Goal: Task Accomplishment & Management: Use online tool/utility

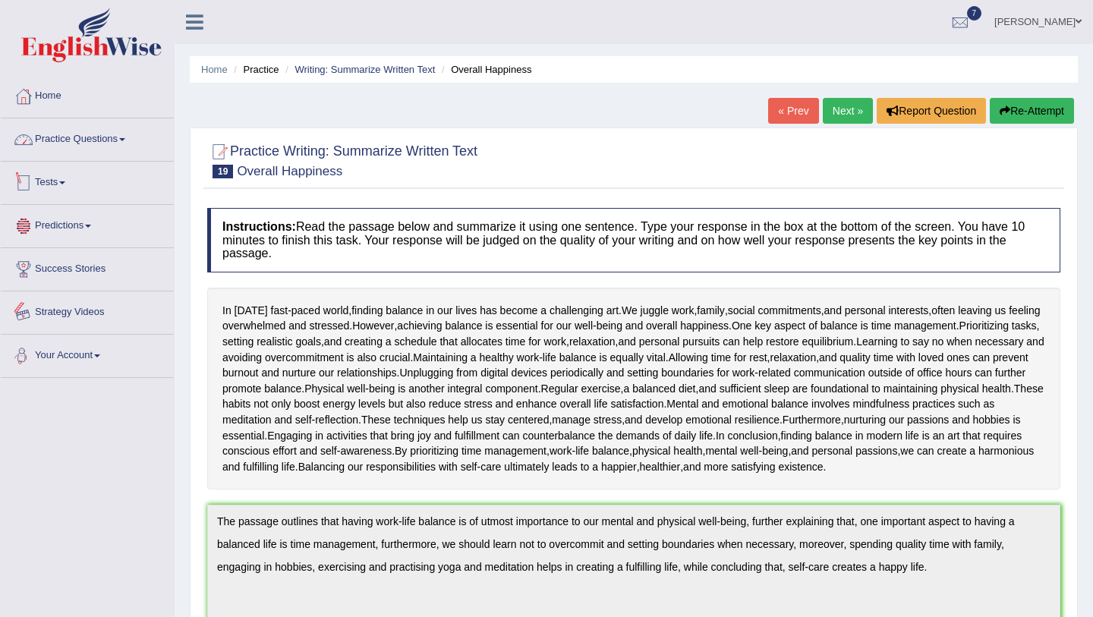
click at [63, 146] on link "Practice Questions" at bounding box center [87, 137] width 173 height 38
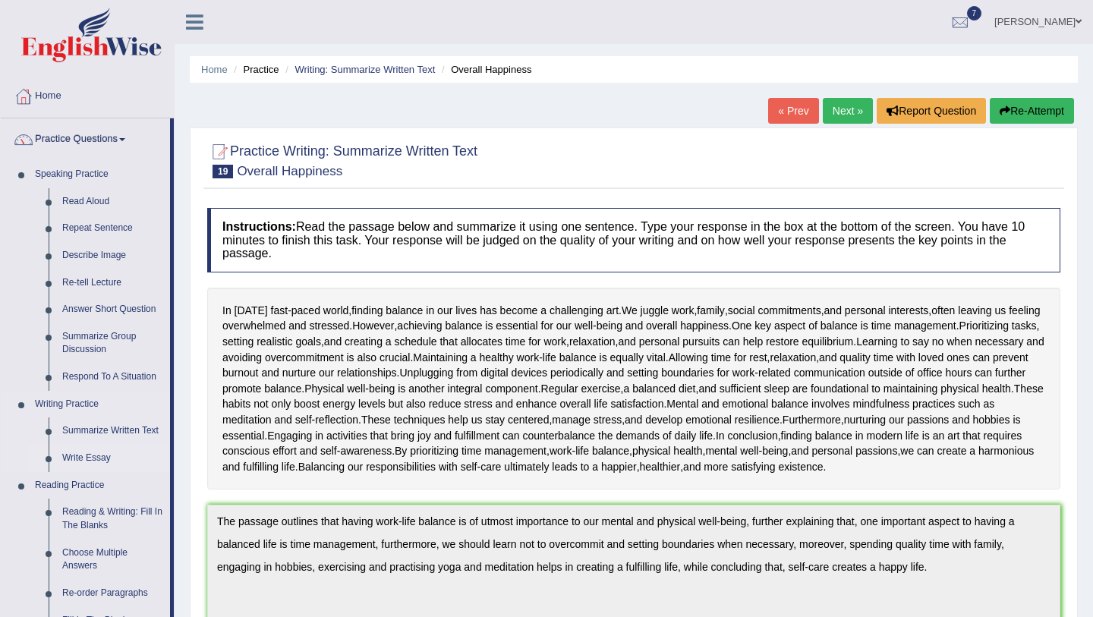
click at [84, 458] on link "Write Essay" at bounding box center [112, 458] width 115 height 27
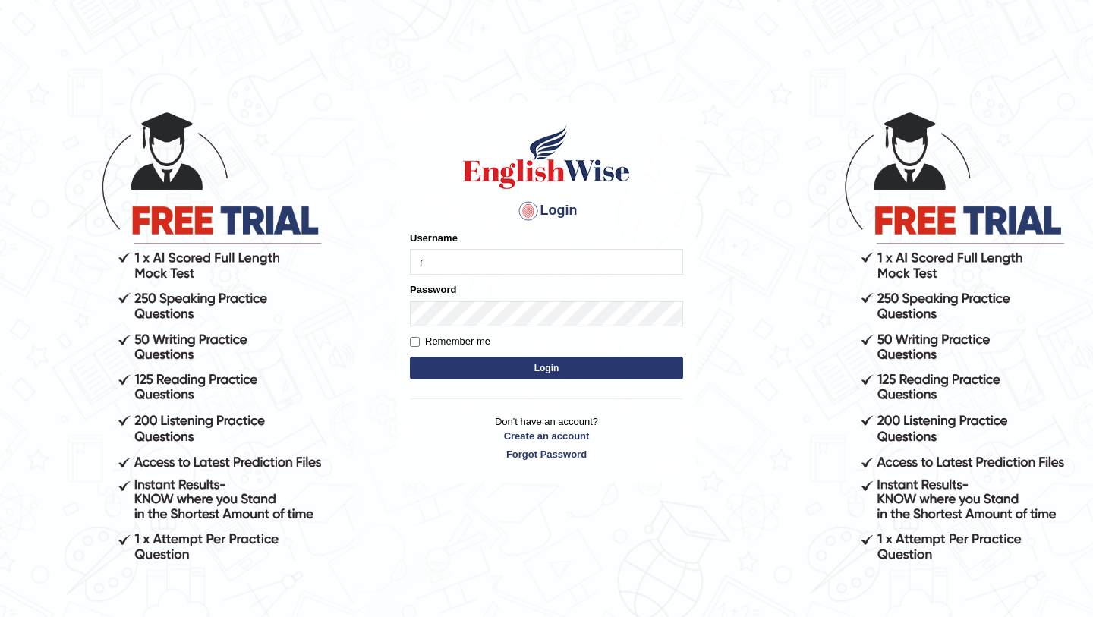
type input "Ridhima1"
click at [555, 368] on button "Login" at bounding box center [546, 368] width 273 height 23
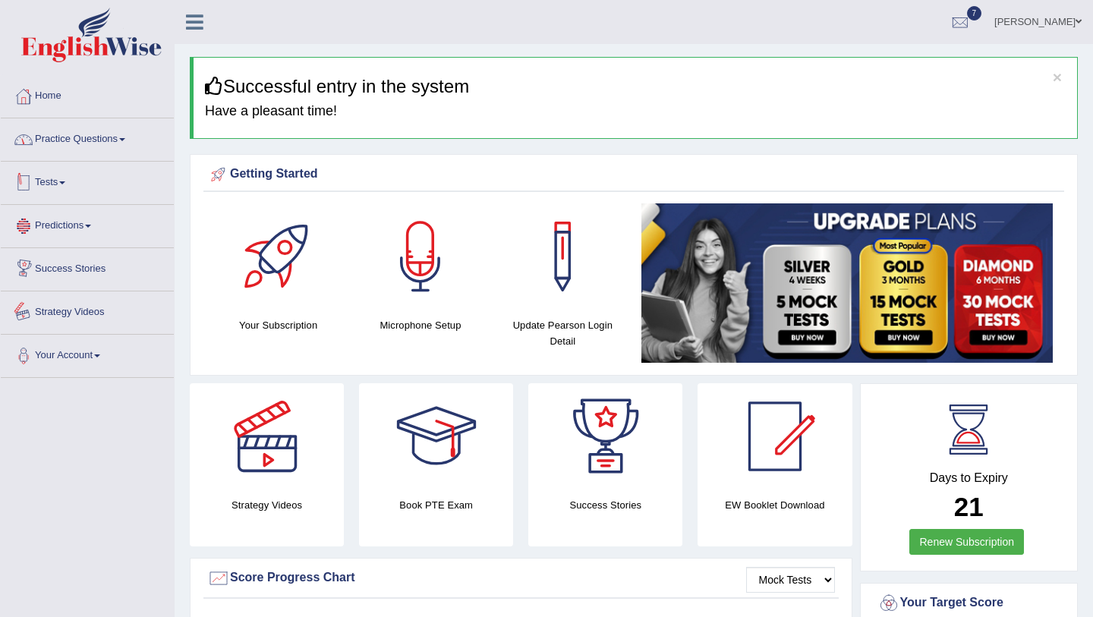
click at [127, 147] on link "Practice Questions" at bounding box center [87, 137] width 173 height 38
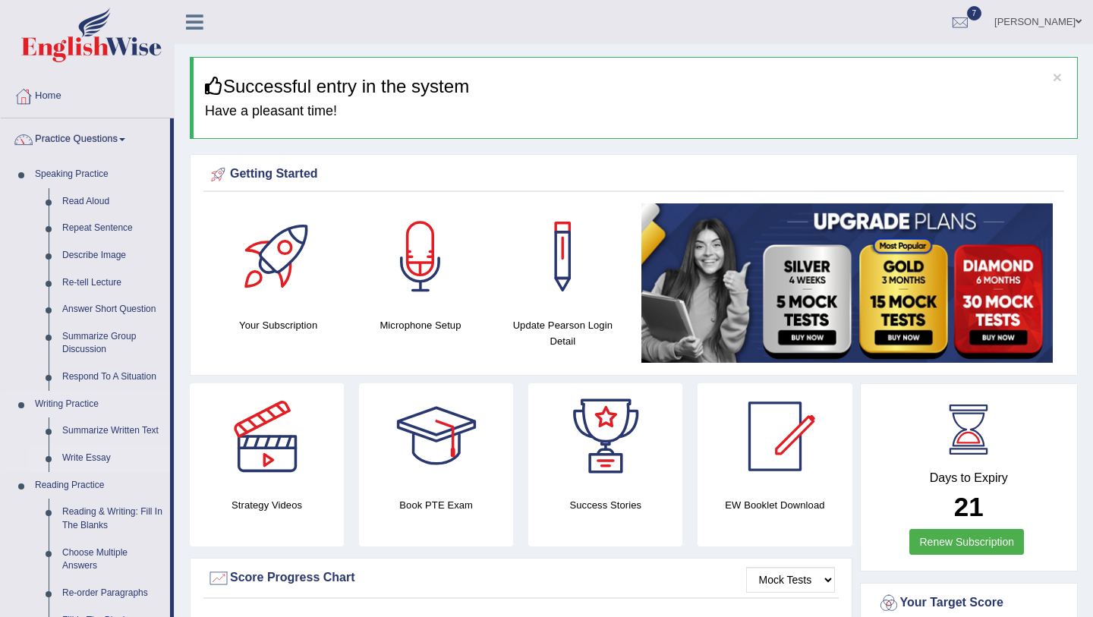
click at [75, 457] on link "Write Essay" at bounding box center [112, 458] width 115 height 27
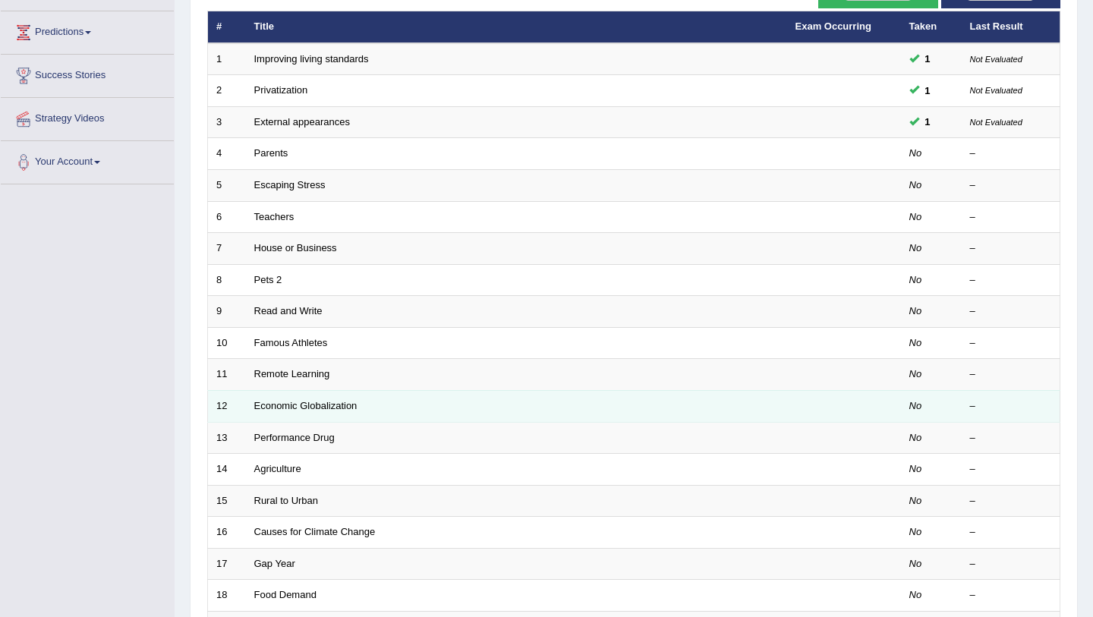
scroll to position [388, 0]
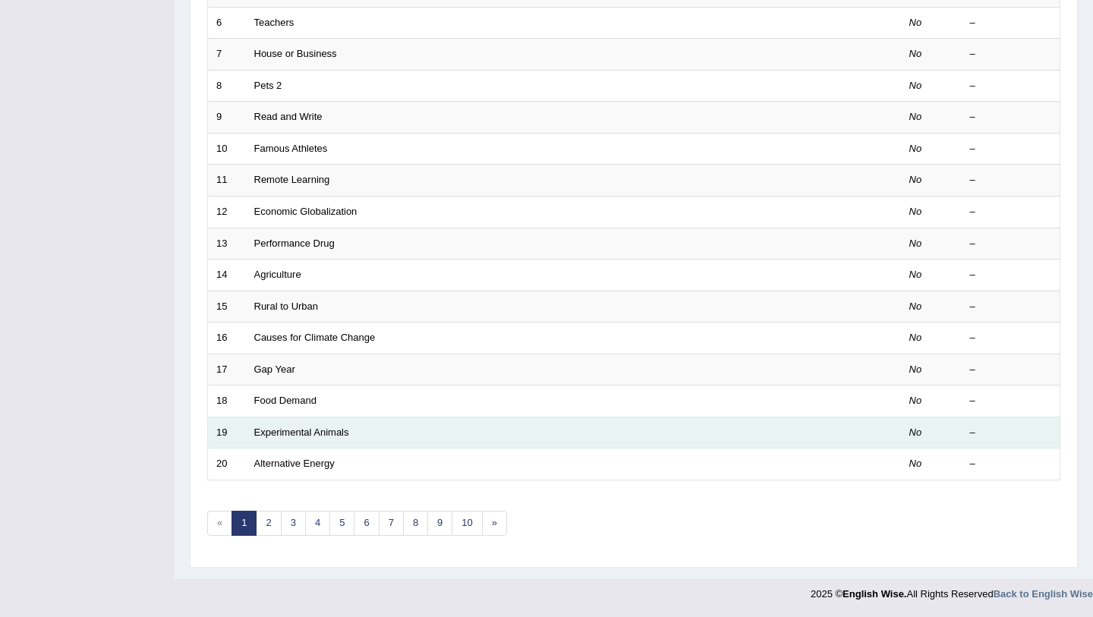
click at [504, 437] on td "Experimental Animals" at bounding box center [516, 433] width 541 height 32
click at [327, 431] on link "Experimental Animals" at bounding box center [301, 432] width 95 height 11
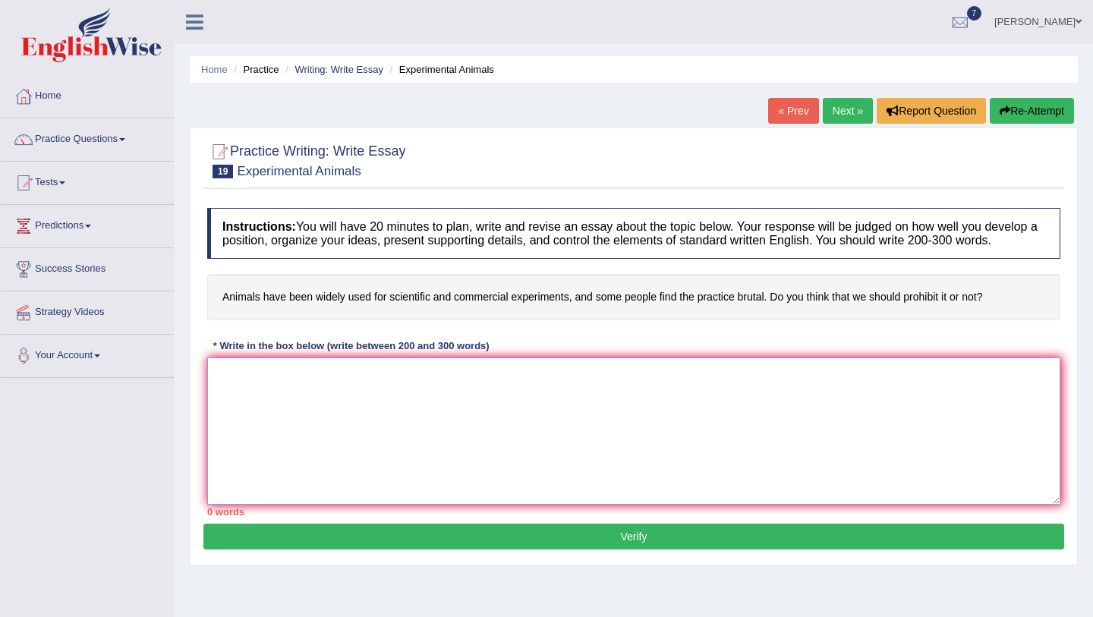
click at [579, 412] on textarea at bounding box center [633, 431] width 853 height 147
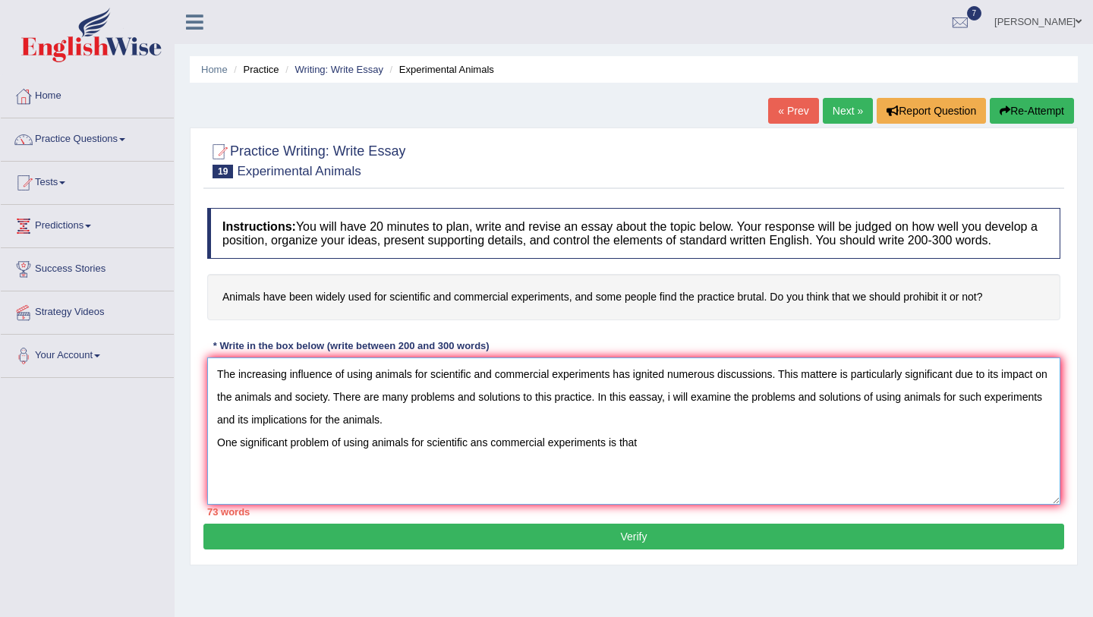
click at [330, 458] on textarea "The increasing influence of using animals for scientific and commercial experim…" at bounding box center [633, 431] width 853 height 147
click at [496, 457] on textarea "The increasing influence of using animals for scientific and commercial experim…" at bounding box center [633, 431] width 853 height 147
click at [674, 461] on textarea "The increasing influence of using animals for scientific and commercial experim…" at bounding box center [633, 431] width 853 height 147
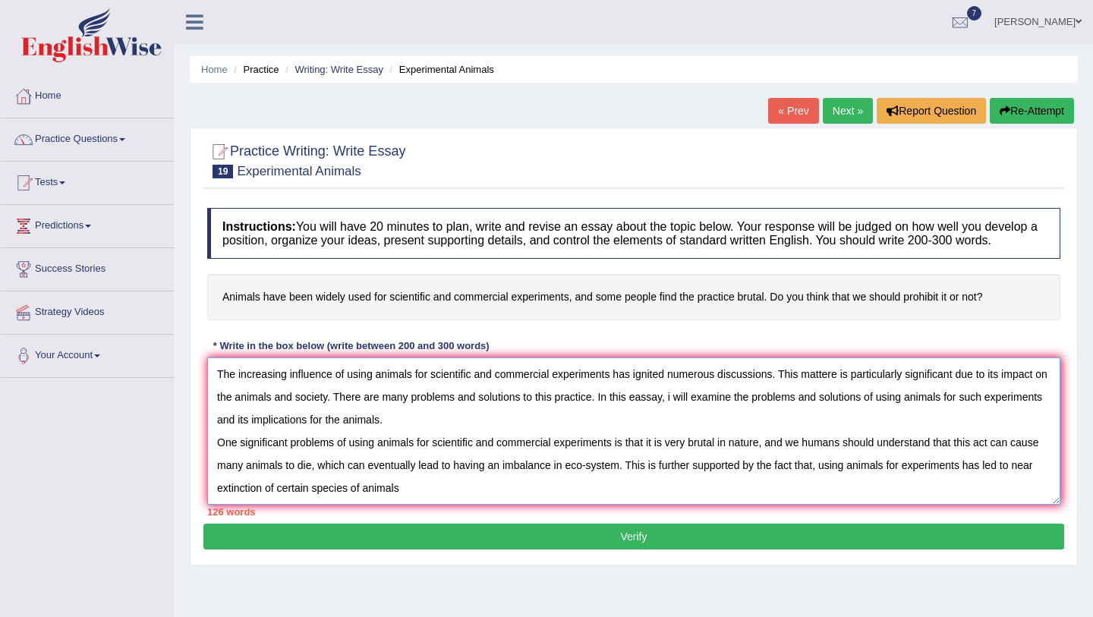
drag, startPoint x: 819, startPoint y: 480, endPoint x: 628, endPoint y: 483, distance: 191.4
click at [628, 483] on textarea "The increasing influence of using animals for scientific and commercial experim…" at bounding box center [633, 431] width 853 height 147
click at [317, 501] on textarea "The increasing influence of using animals for scientific and commercial experim…" at bounding box center [633, 431] width 853 height 147
click at [667, 459] on textarea "The increasing influence of using animals for scientific and commercial experim…" at bounding box center [633, 431] width 853 height 147
click at [597, 483] on textarea "The increasing influence of using animals for scientific and commercial experim…" at bounding box center [633, 431] width 853 height 147
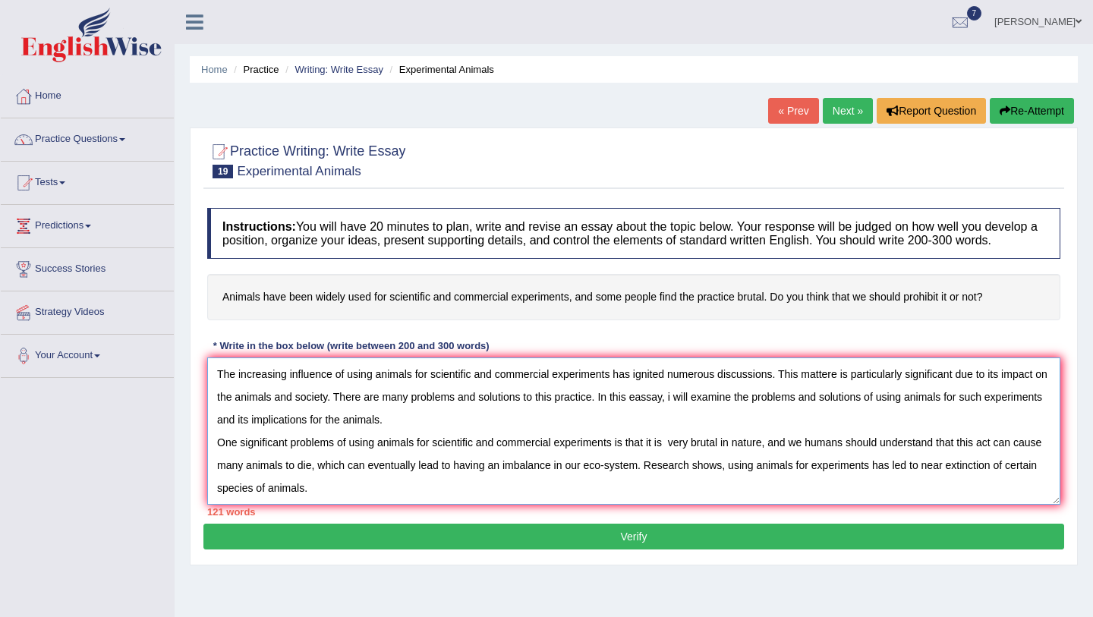
click at [429, 505] on textarea "The increasing influence of using animals for scientific and commercial experim…" at bounding box center [633, 431] width 853 height 147
click at [352, 502] on textarea "The increasing influence of using animals for scientific and commercial experim…" at bounding box center [633, 431] width 853 height 147
click at [424, 503] on textarea "The increasing influence of using animals for scientific and commercial experim…" at bounding box center [633, 431] width 853 height 147
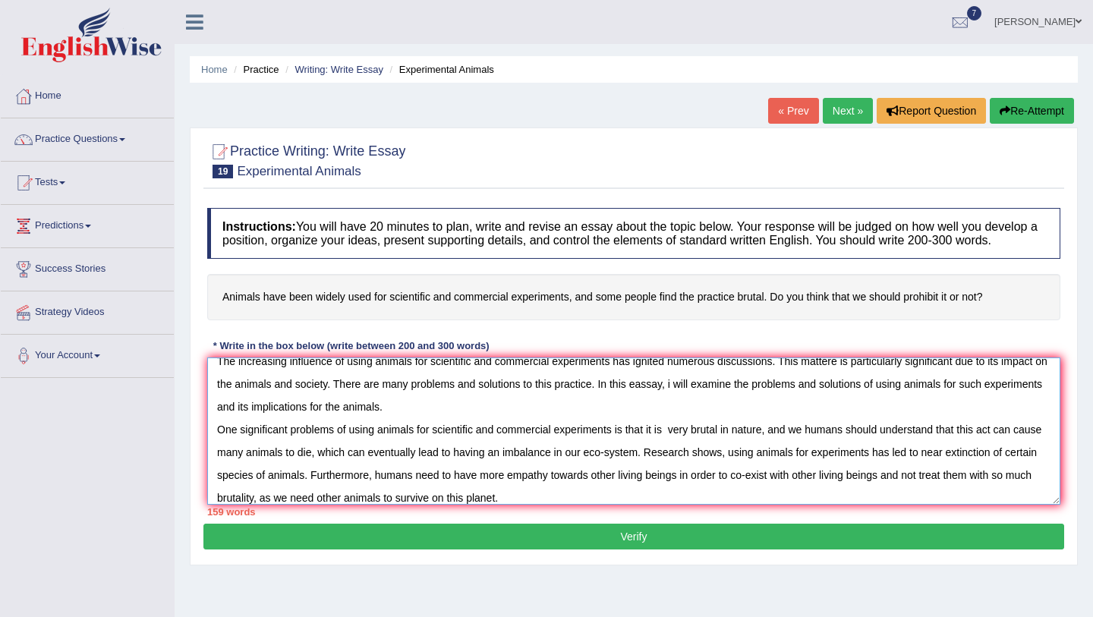
scroll to position [36, 0]
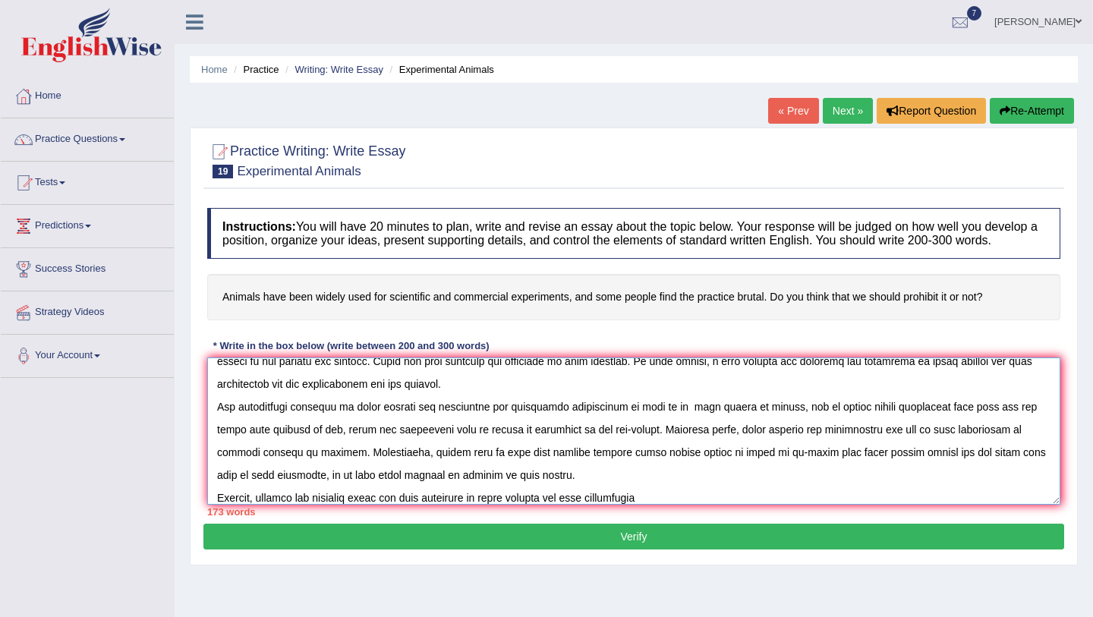
click at [490, 505] on textarea at bounding box center [633, 431] width 853 height 147
click at [661, 505] on textarea at bounding box center [633, 431] width 853 height 147
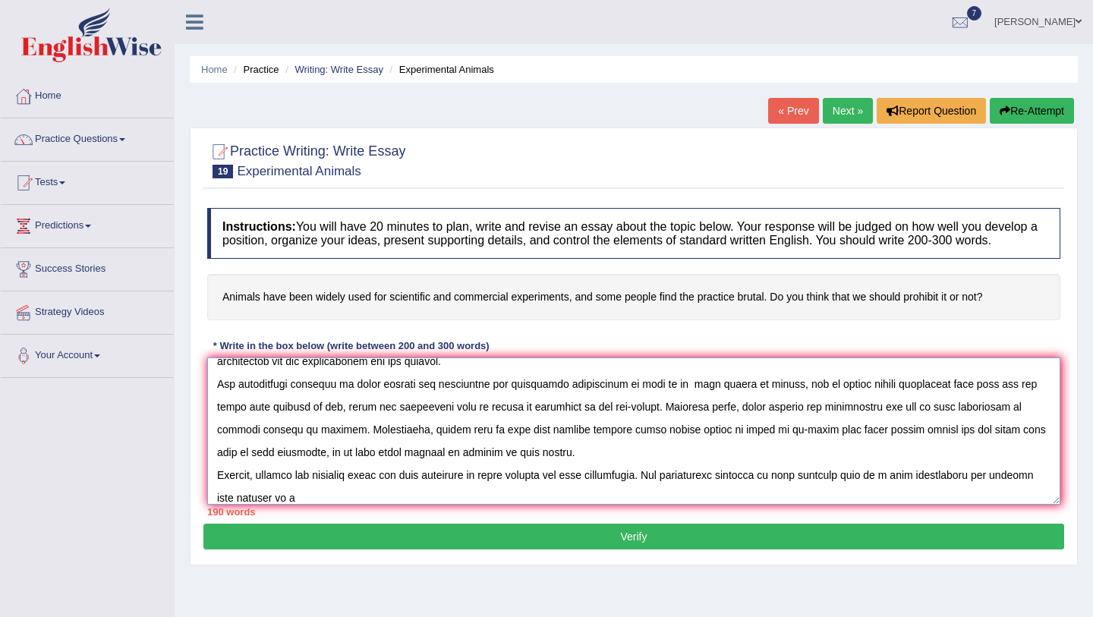
click at [855, 487] on textarea at bounding box center [633, 431] width 853 height 147
click at [330, 505] on textarea at bounding box center [633, 431] width 853 height 147
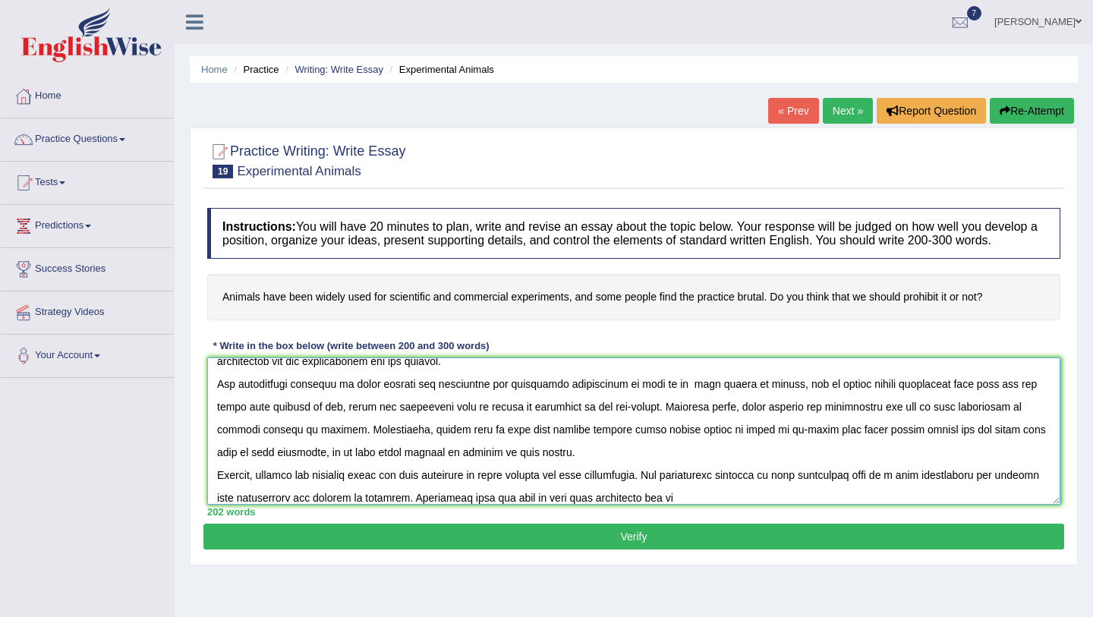
click at [531, 505] on textarea at bounding box center [633, 431] width 853 height 147
click at [729, 505] on textarea at bounding box center [633, 431] width 853 height 147
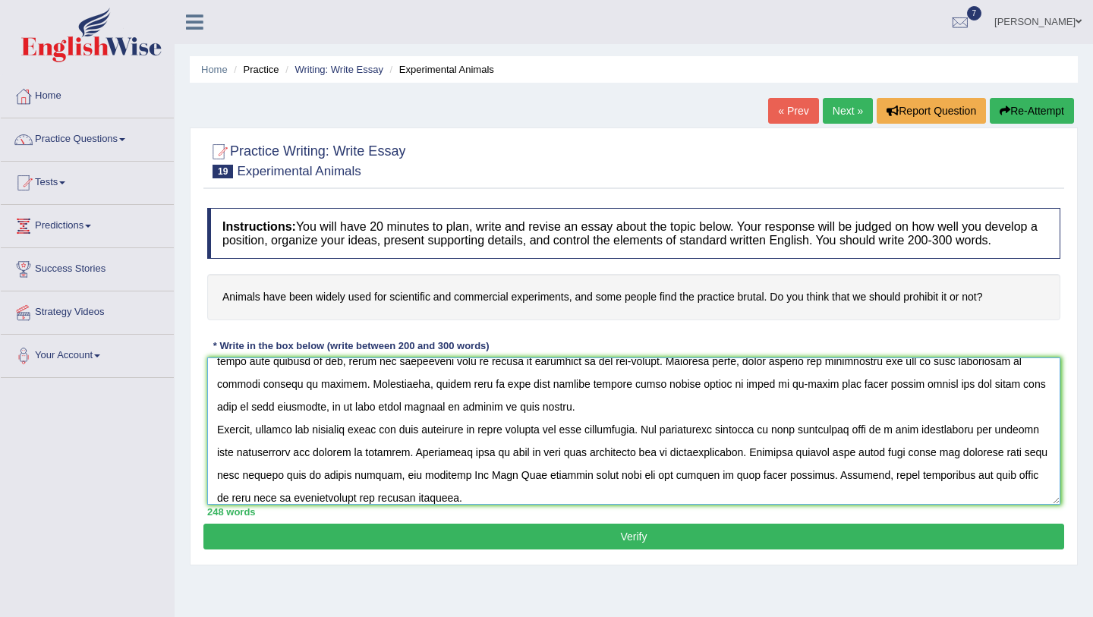
scroll to position [127, 0]
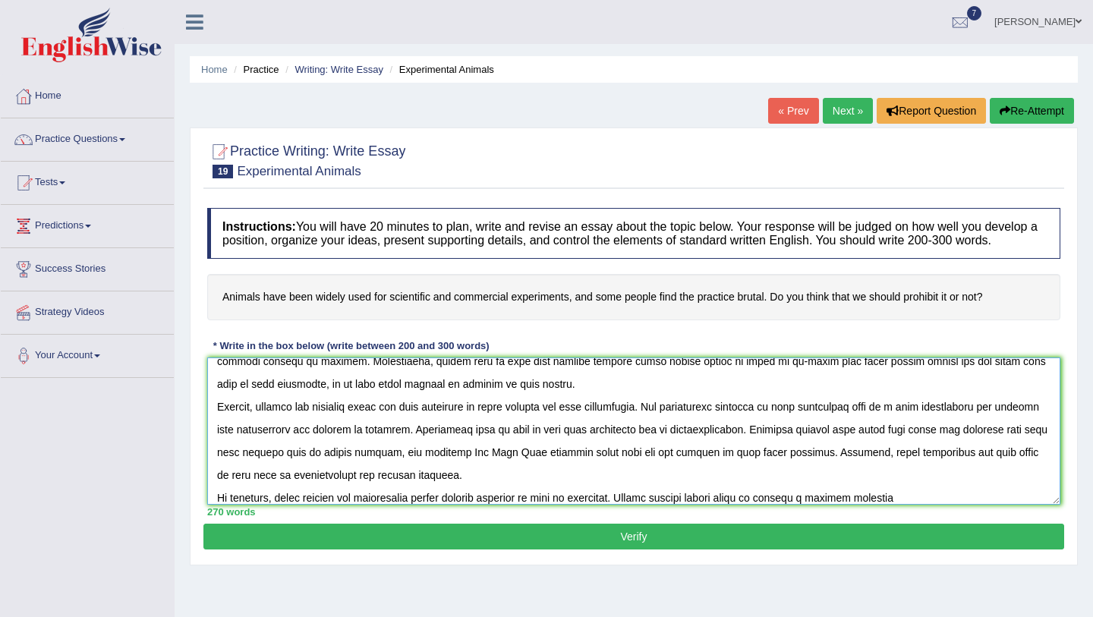
click at [844, 505] on textarea at bounding box center [633, 431] width 853 height 147
click at [925, 505] on textarea at bounding box center [633, 431] width 853 height 147
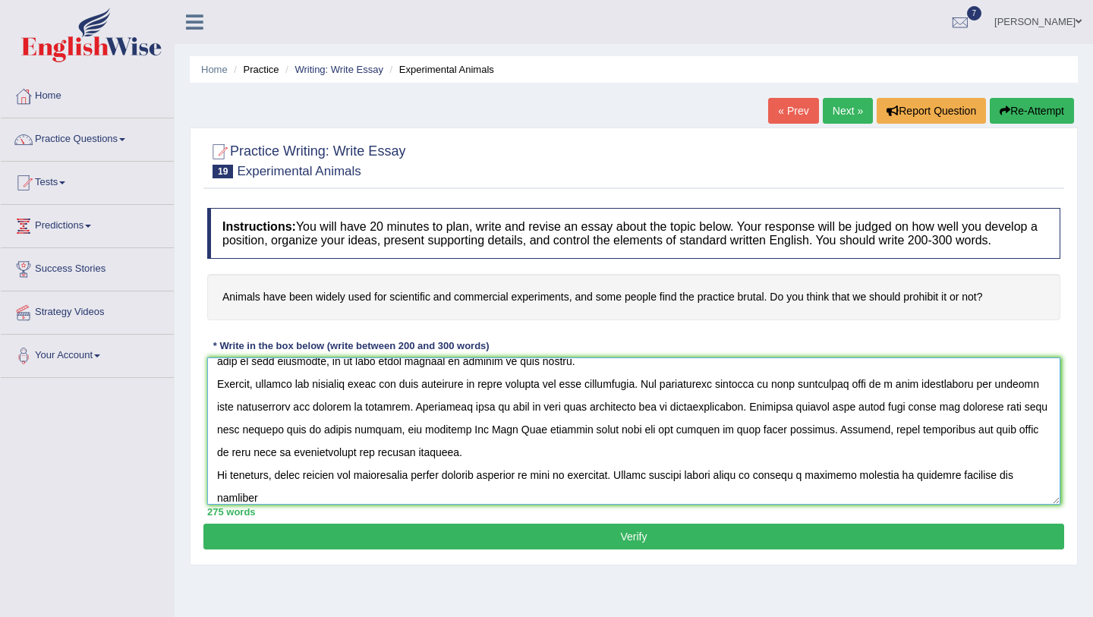
drag, startPoint x: 1021, startPoint y: 488, endPoint x: 985, endPoint y: 486, distance: 36.5
click at [984, 486] on textarea at bounding box center [633, 431] width 853 height 147
click at [437, 505] on textarea at bounding box center [633, 431] width 853 height 147
click at [343, 505] on textarea at bounding box center [633, 431] width 853 height 147
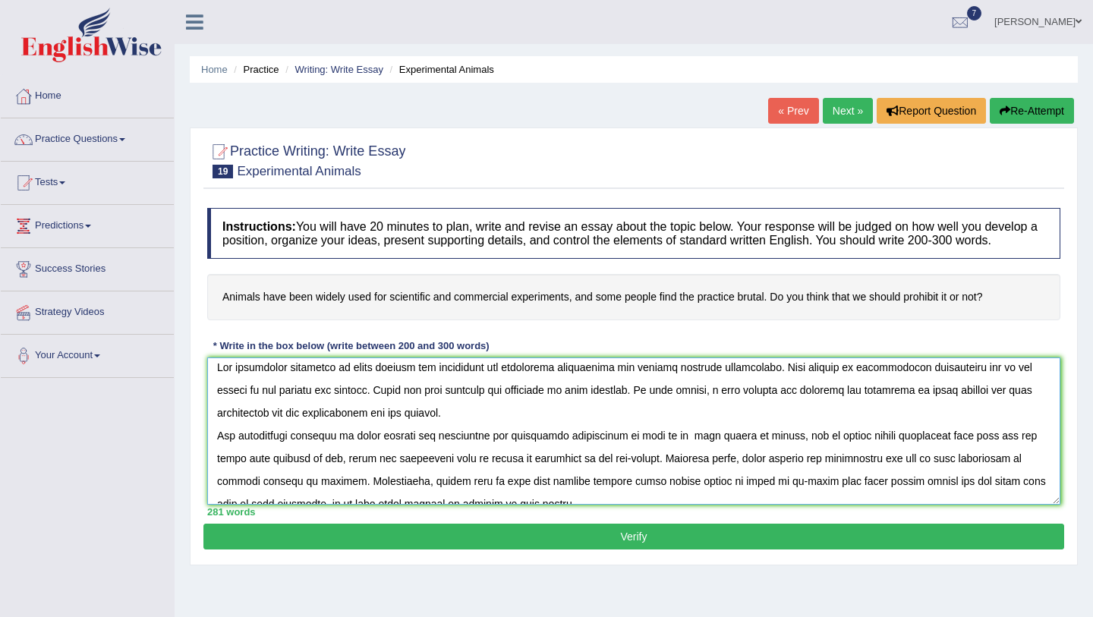
scroll to position [0, 0]
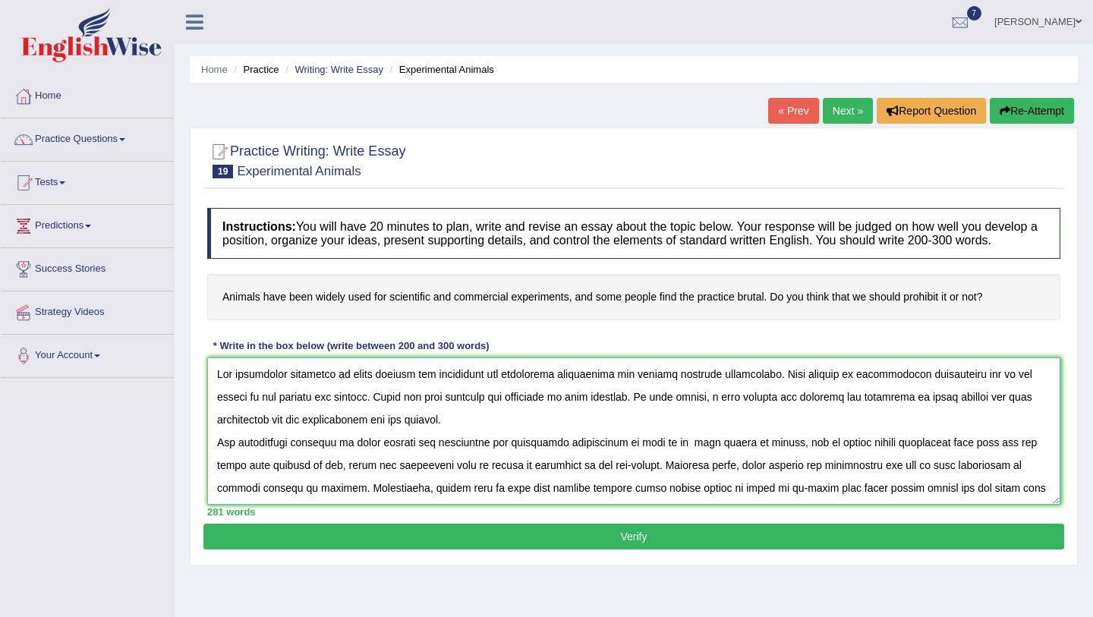
click at [842, 390] on textarea at bounding box center [633, 431] width 853 height 147
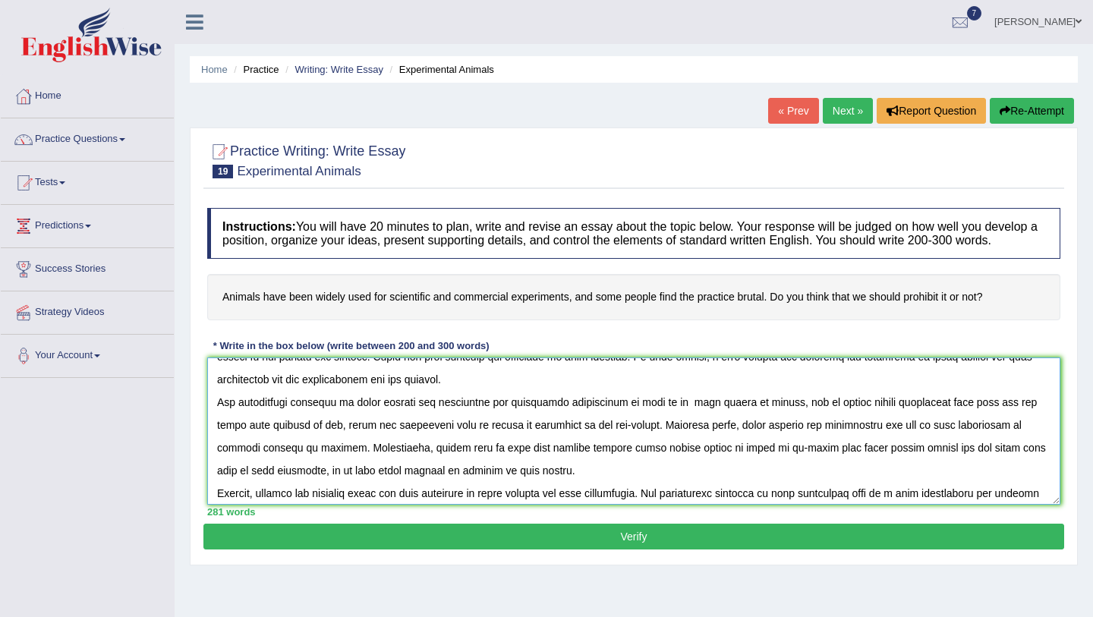
scroll to position [52, 0]
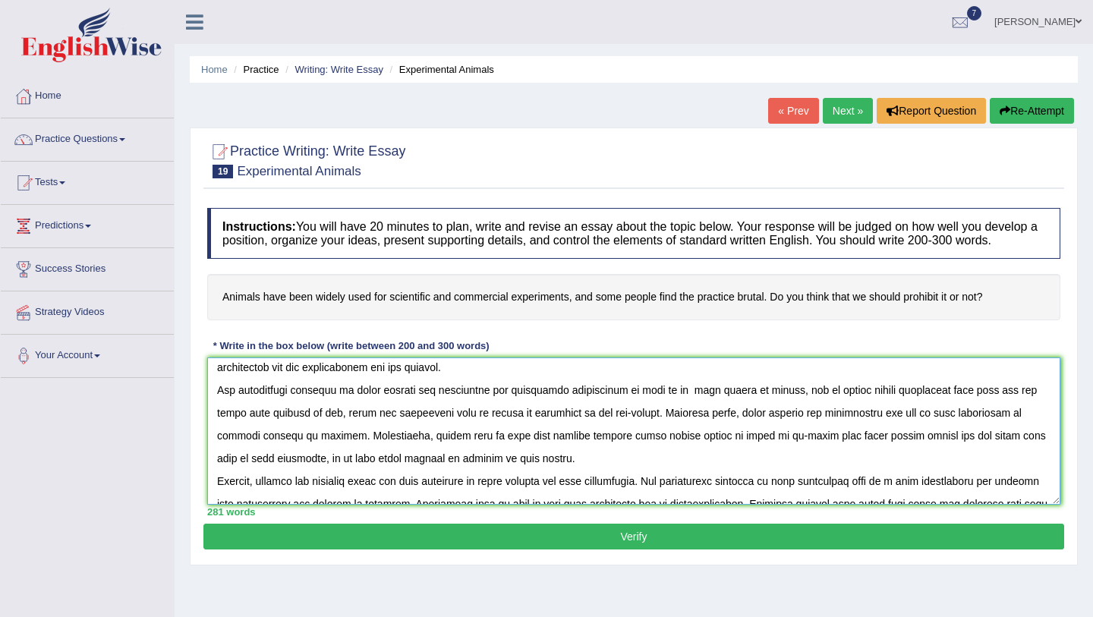
click at [447, 387] on textarea at bounding box center [633, 431] width 853 height 147
click at [334, 406] on textarea at bounding box center [633, 431] width 853 height 147
drag, startPoint x: 886, startPoint y: 452, endPoint x: 800, endPoint y: 450, distance: 85.8
click at [800, 450] on textarea at bounding box center [633, 431] width 853 height 147
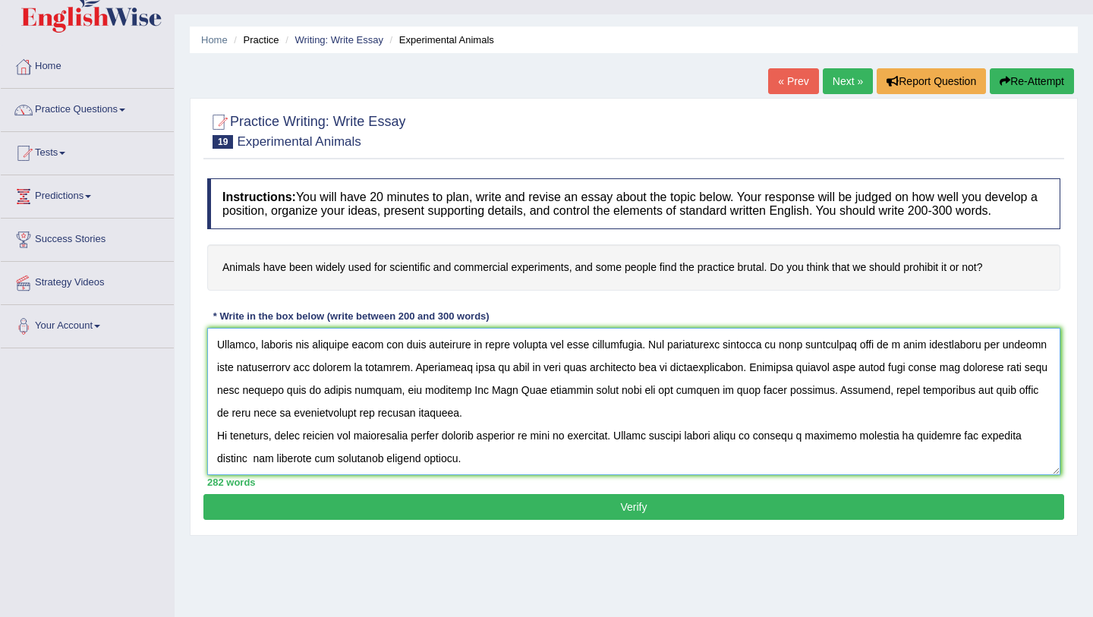
scroll to position [48, 0]
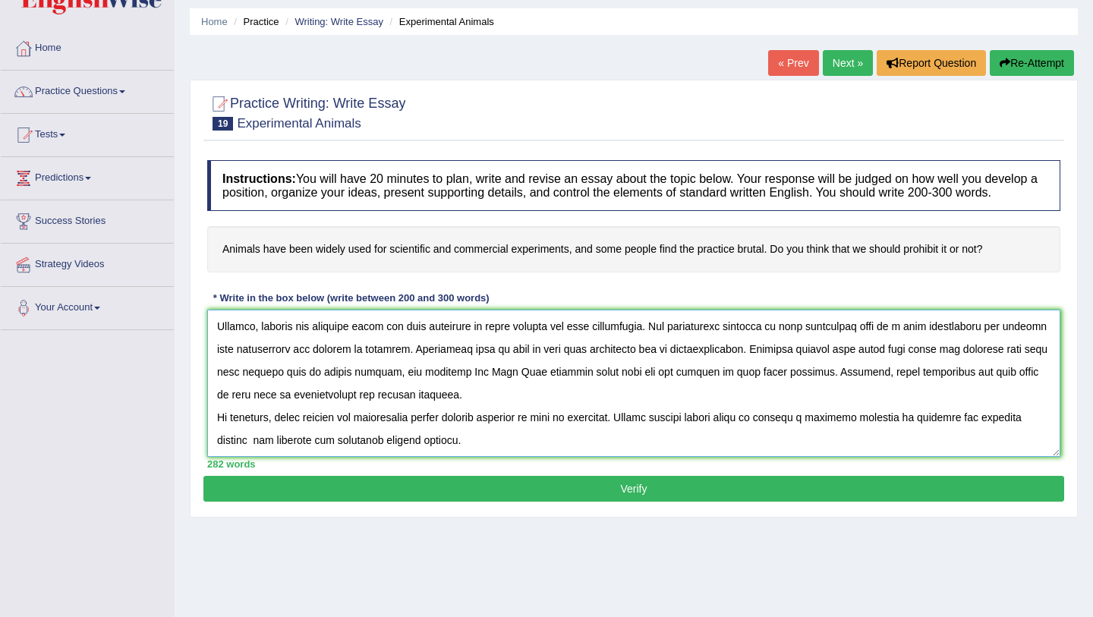
type textarea "The increasing influence of using animals for scientific and commercial experim…"
click at [448, 502] on button "Verify" at bounding box center [633, 489] width 861 height 26
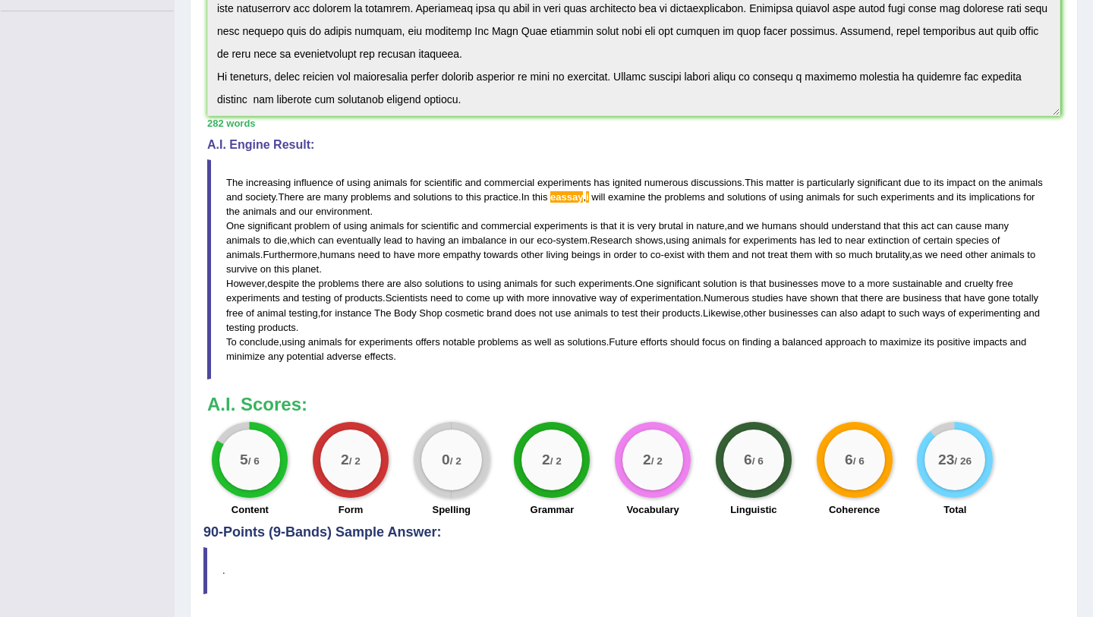
scroll to position [0, 0]
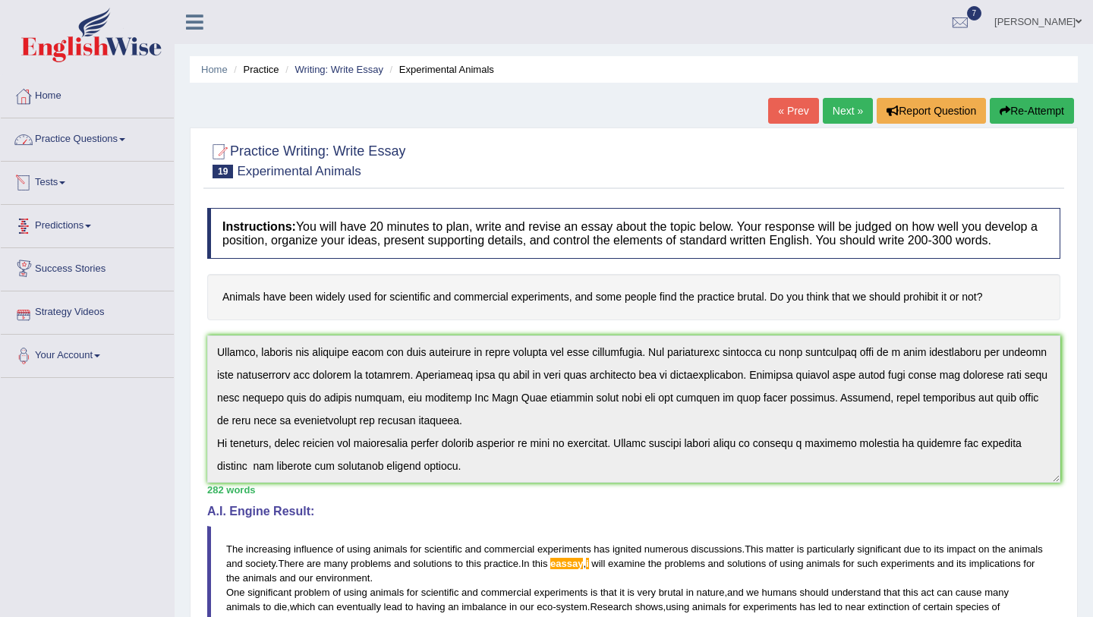
click at [91, 145] on link "Practice Questions" at bounding box center [87, 137] width 173 height 38
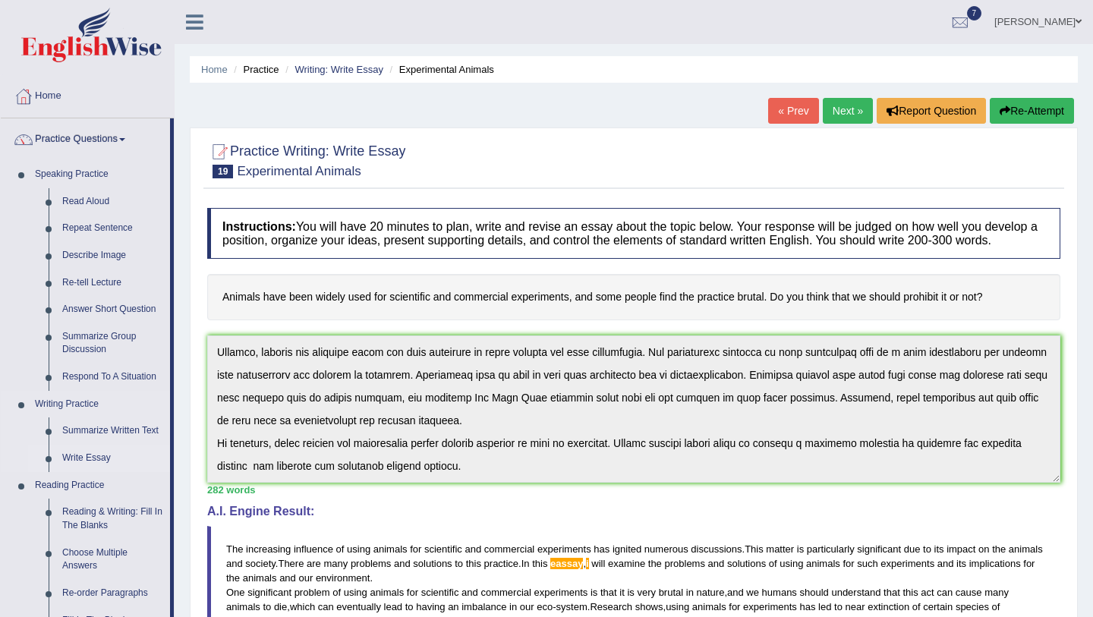
click at [72, 460] on link "Write Essay" at bounding box center [112, 458] width 115 height 27
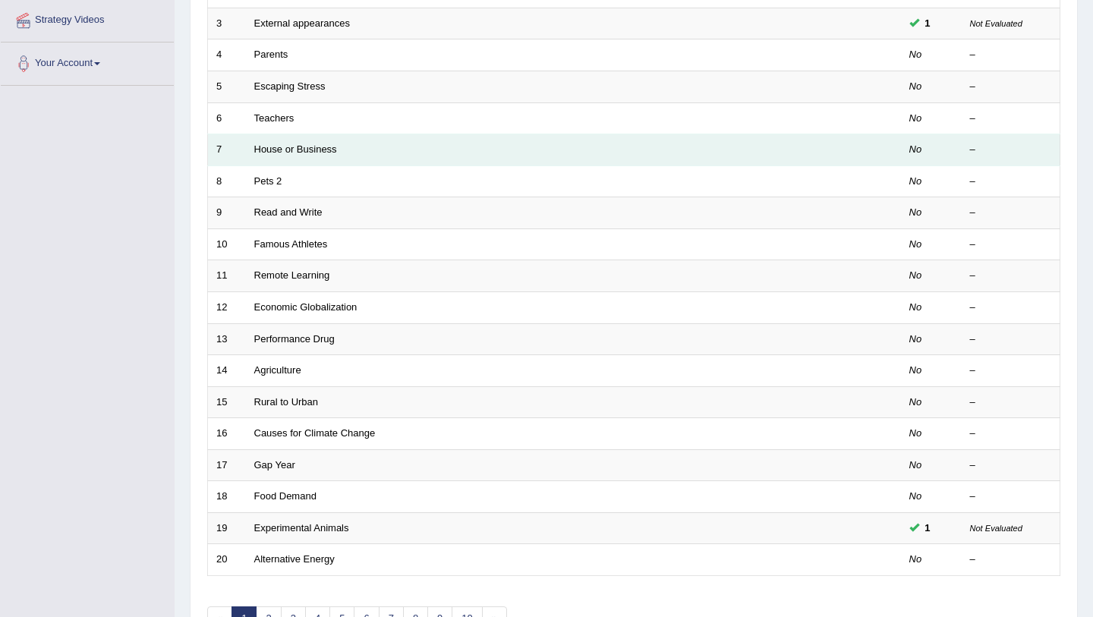
scroll to position [388, 0]
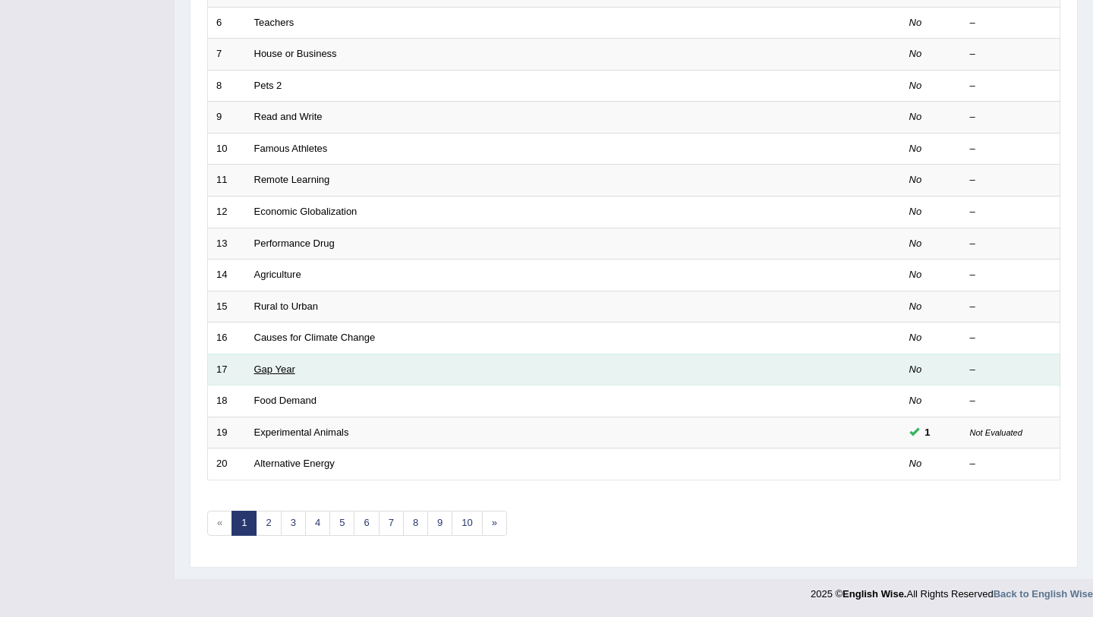
click at [286, 367] on link "Gap Year" at bounding box center [274, 369] width 41 height 11
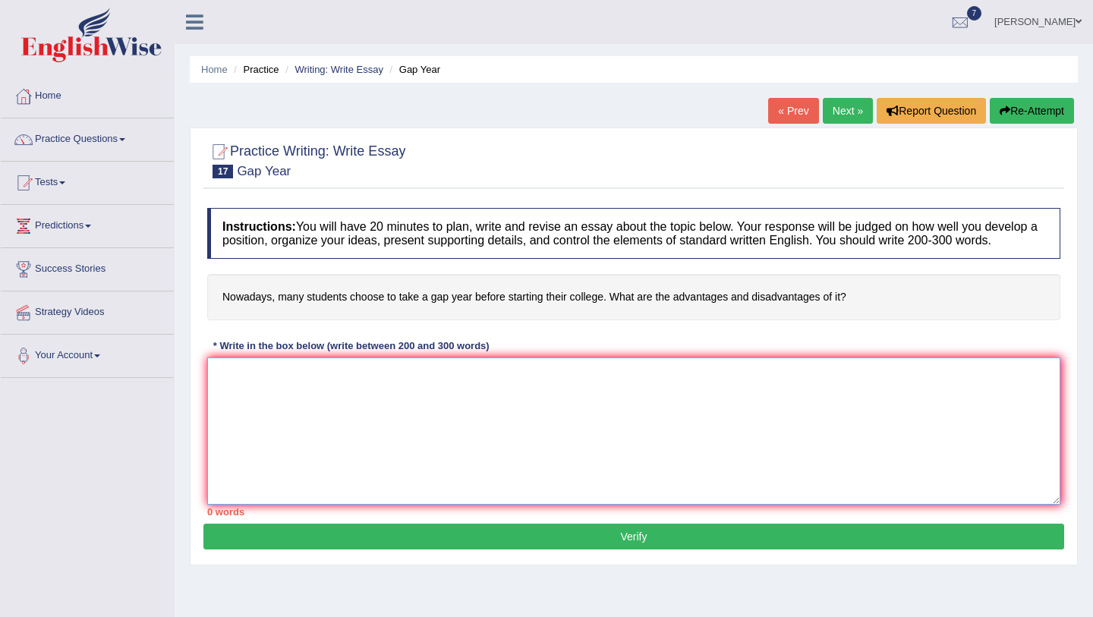
click at [494, 402] on textarea at bounding box center [633, 431] width 853 height 147
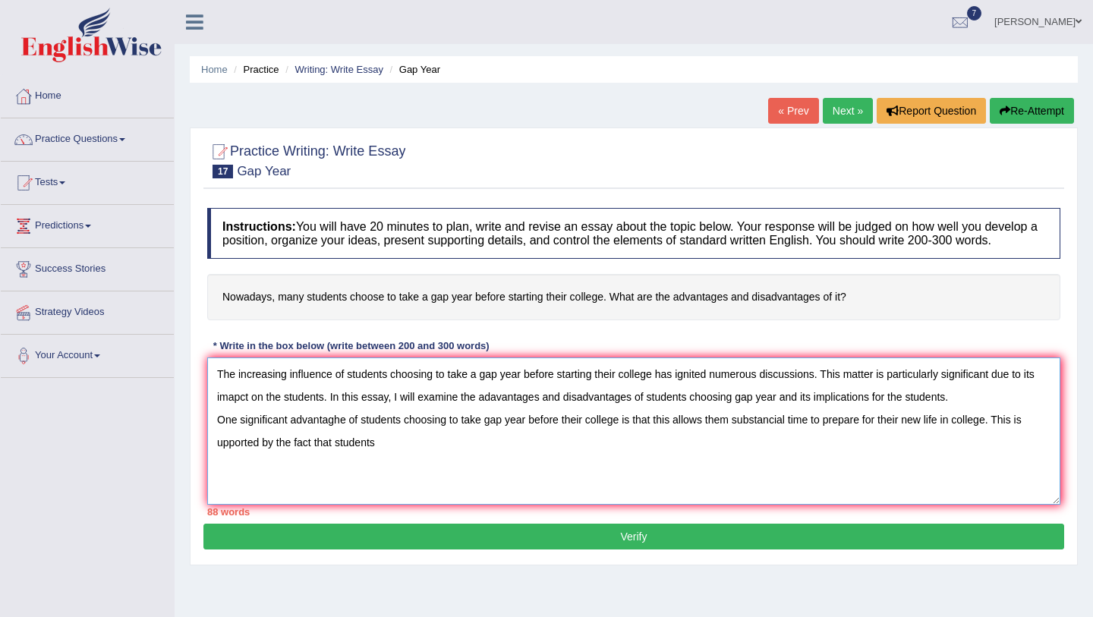
click at [215, 459] on textarea "The increasing influence of students choosing to take a gap year before startin…" at bounding box center [633, 431] width 853 height 147
click at [396, 450] on textarea "The increasing influence of students choosing to take a gap year before startin…" at bounding box center [633, 431] width 853 height 147
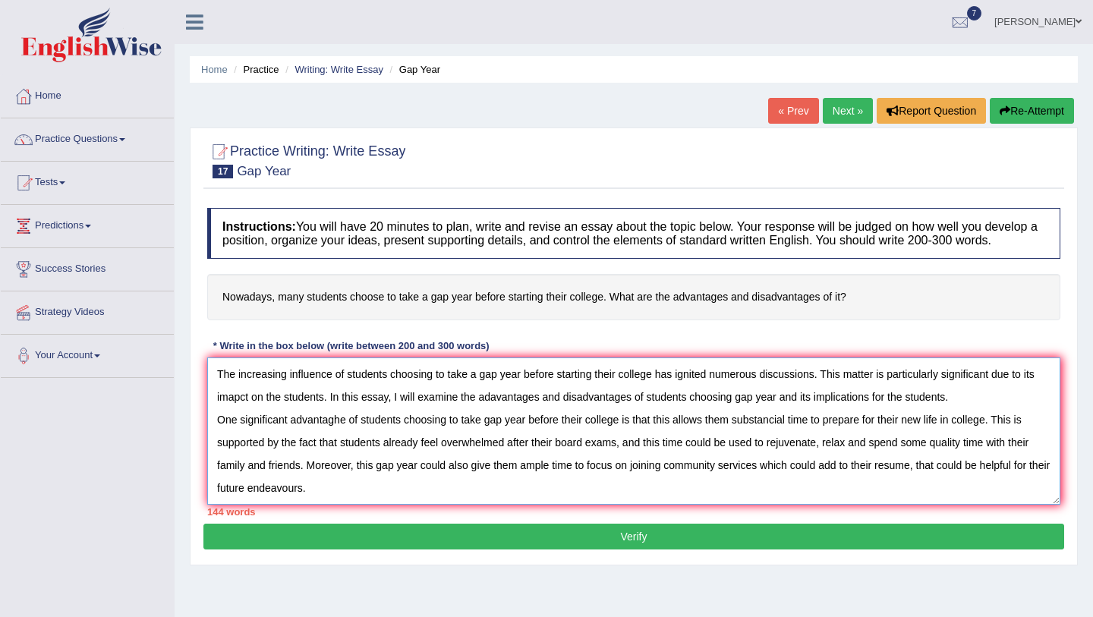
scroll to position [13, 0]
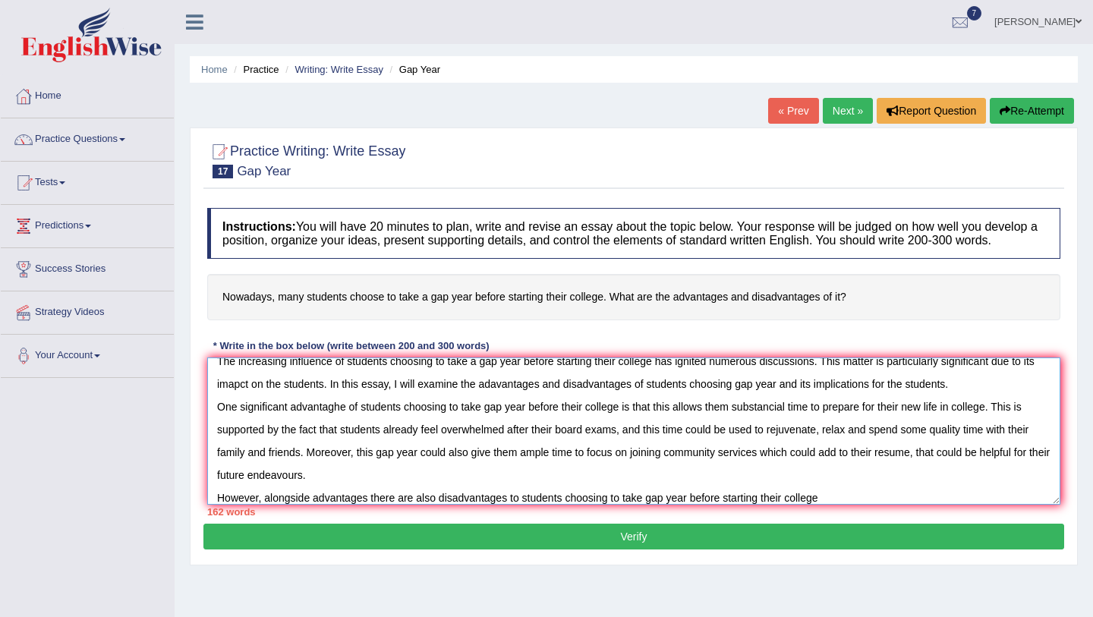
drag, startPoint x: 290, startPoint y: 422, endPoint x: 238, endPoint y: 423, distance: 51.6
click at [238, 423] on textarea "The increasing influence of students choosing to take a gap year before startin…" at bounding box center [633, 431] width 853 height 147
click at [846, 505] on textarea "The increasing influence of students choosing to take a gap year before startin…" at bounding box center [633, 431] width 853 height 147
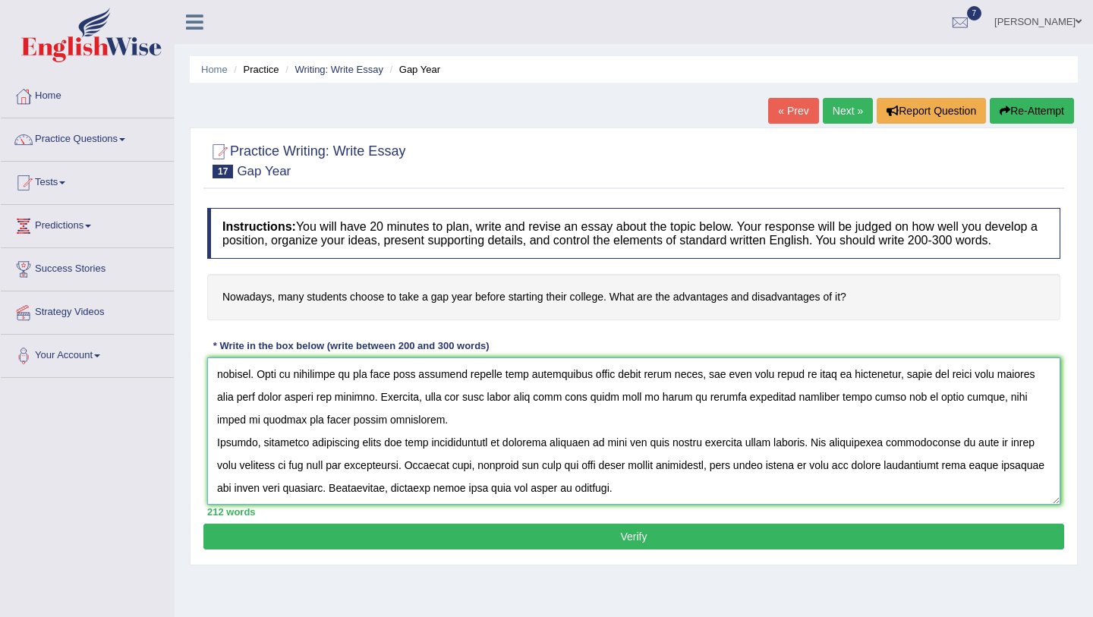
scroll to position [81, 0]
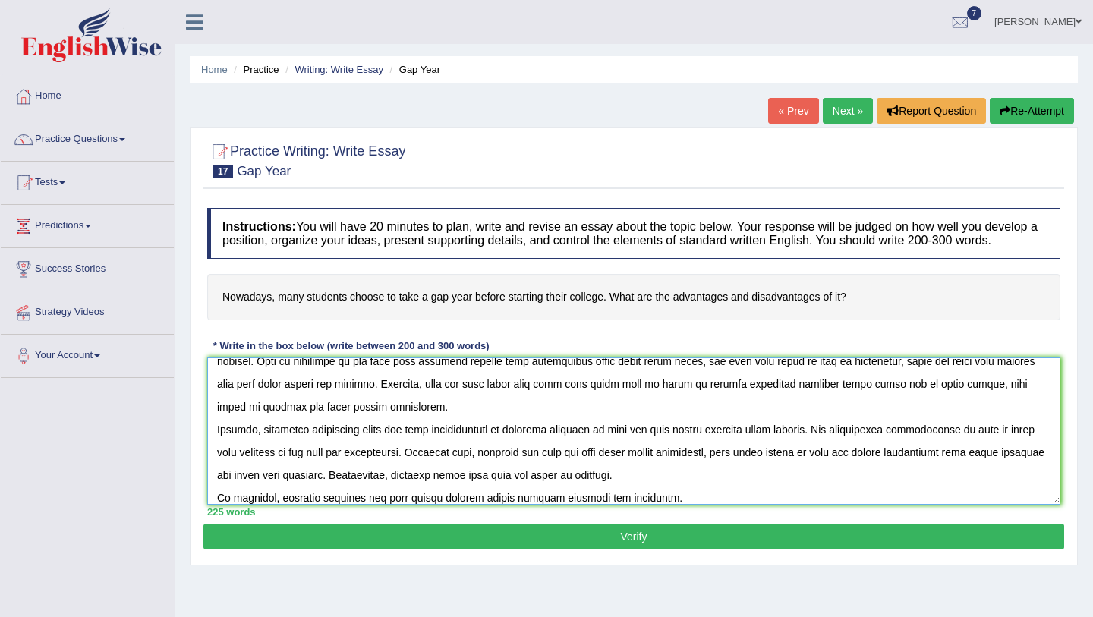
click at [616, 505] on textarea at bounding box center [633, 431] width 853 height 147
click at [734, 505] on textarea at bounding box center [633, 431] width 853 height 147
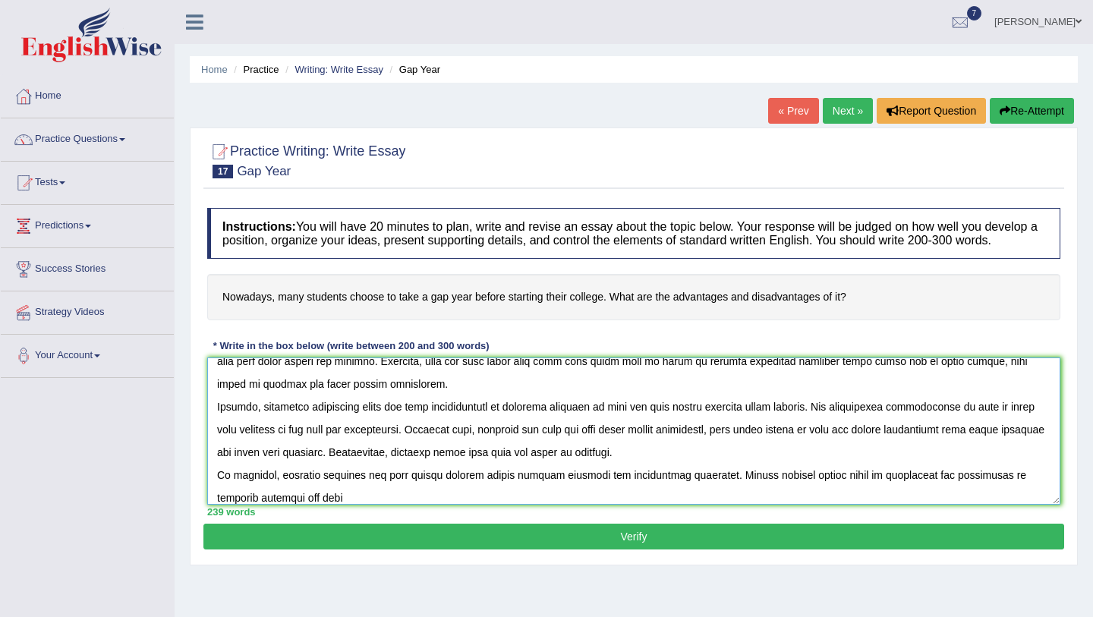
click at [867, 491] on textarea at bounding box center [633, 431] width 853 height 147
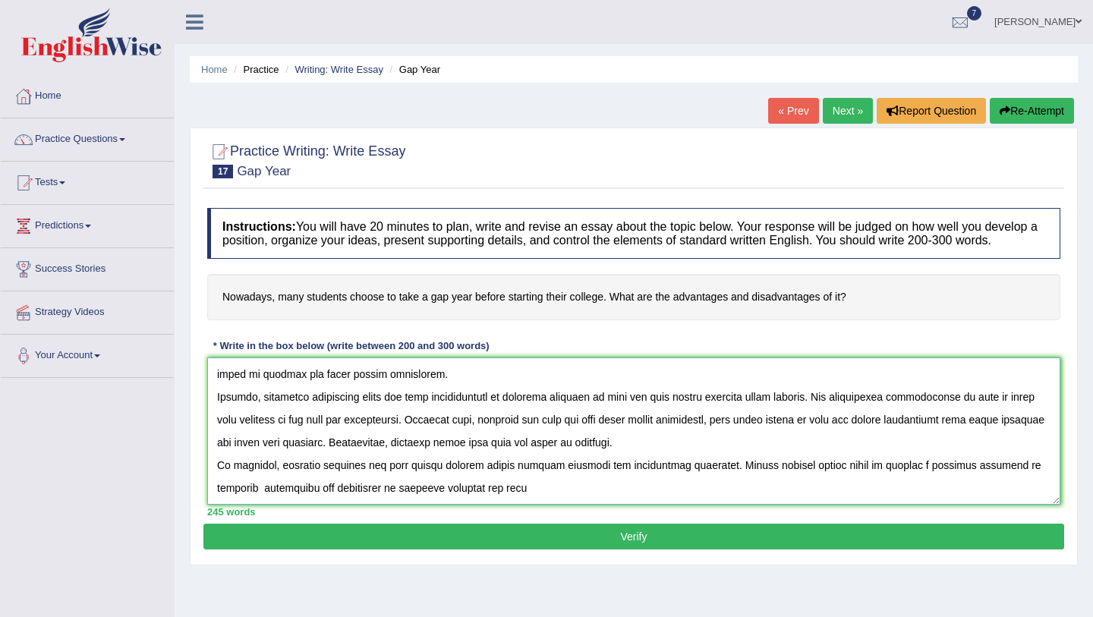
drag, startPoint x: 450, startPoint y: 515, endPoint x: 263, endPoint y: 500, distance: 186.6
click at [263, 500] on textarea at bounding box center [633, 431] width 853 height 147
click at [356, 505] on textarea at bounding box center [633, 431] width 853 height 147
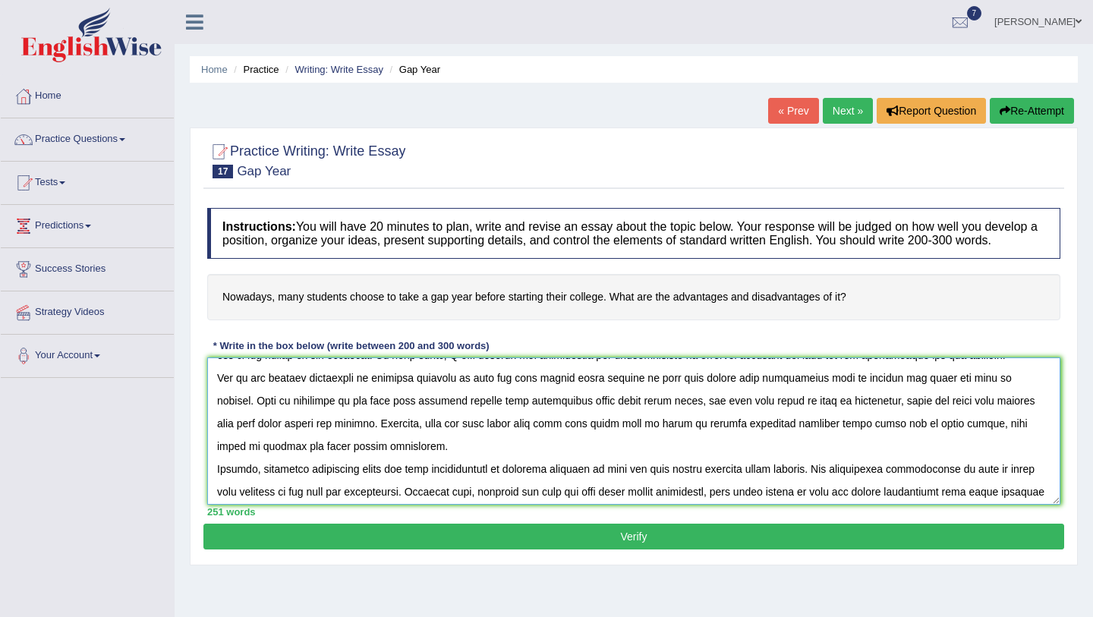
scroll to position [0, 0]
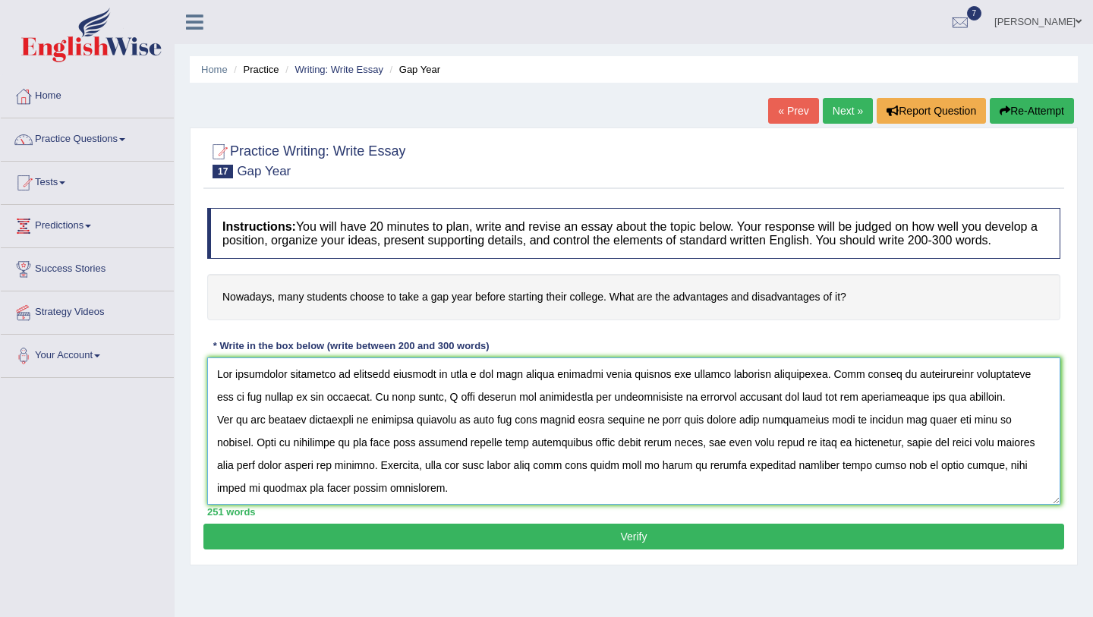
click at [234, 413] on textarea at bounding box center [633, 431] width 853 height 147
click at [232, 410] on textarea at bounding box center [633, 431] width 853 height 147
click at [499, 414] on textarea at bounding box center [633, 431] width 853 height 147
click at [364, 435] on textarea at bounding box center [633, 431] width 853 height 147
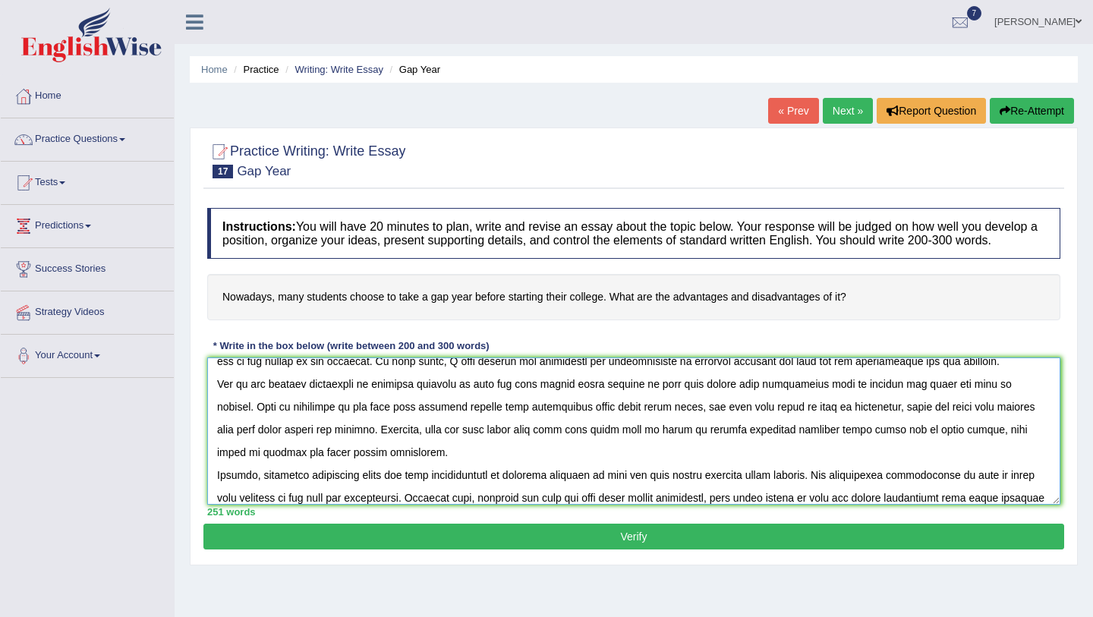
scroll to position [40, 0]
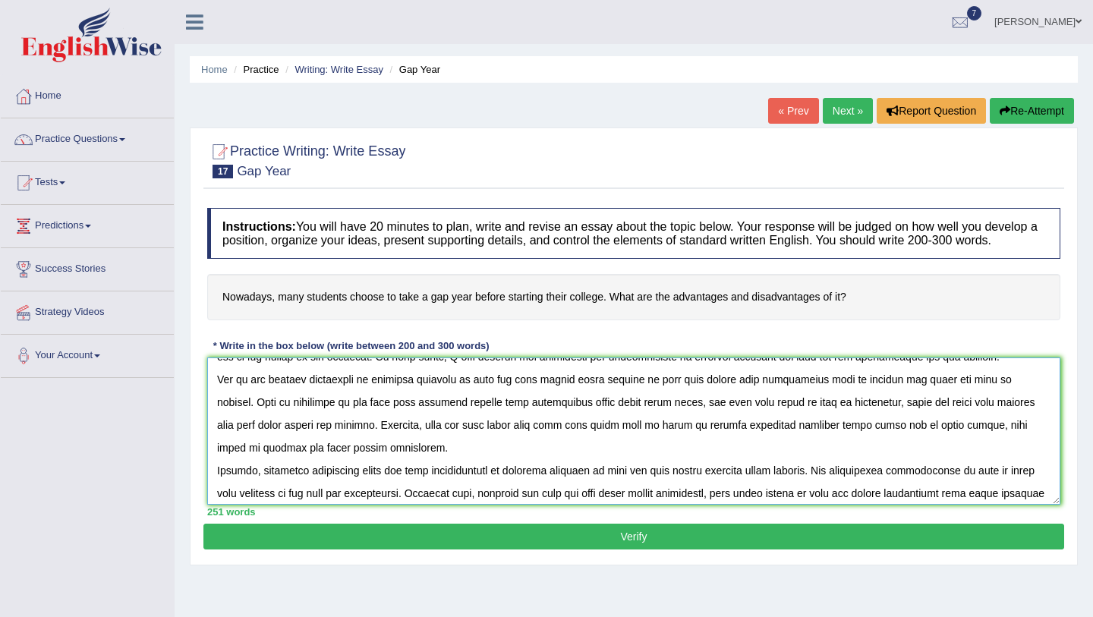
click at [763, 441] on textarea at bounding box center [633, 431] width 853 height 147
drag, startPoint x: 922, startPoint y: 441, endPoint x: 949, endPoint y: 443, distance: 27.4
click at [949, 443] on textarea at bounding box center [633, 431] width 853 height 147
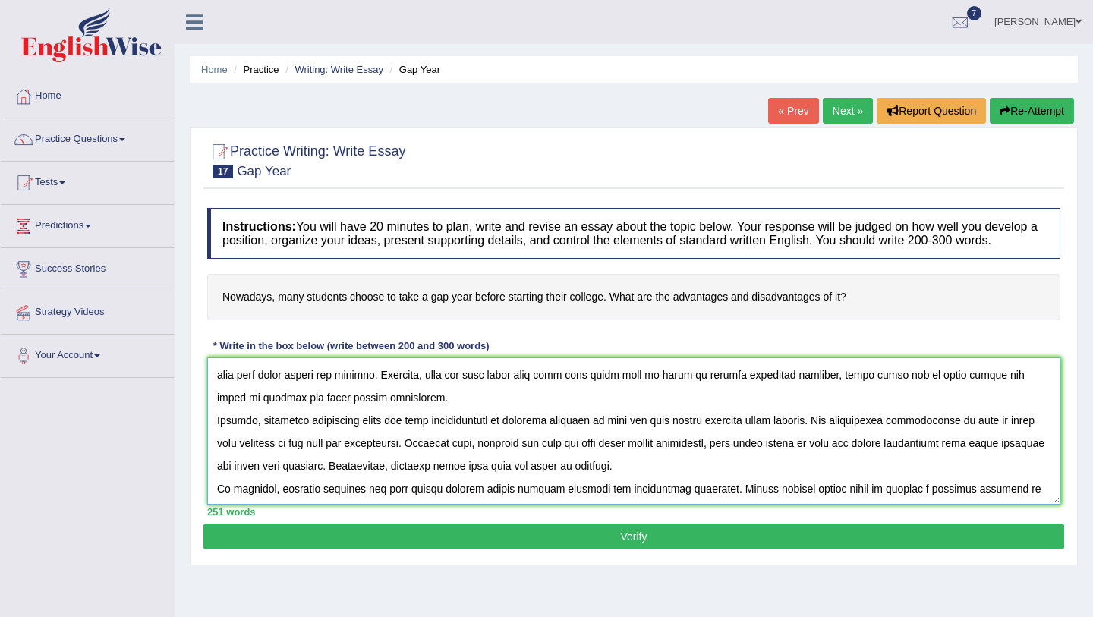
scroll to position [97, 0]
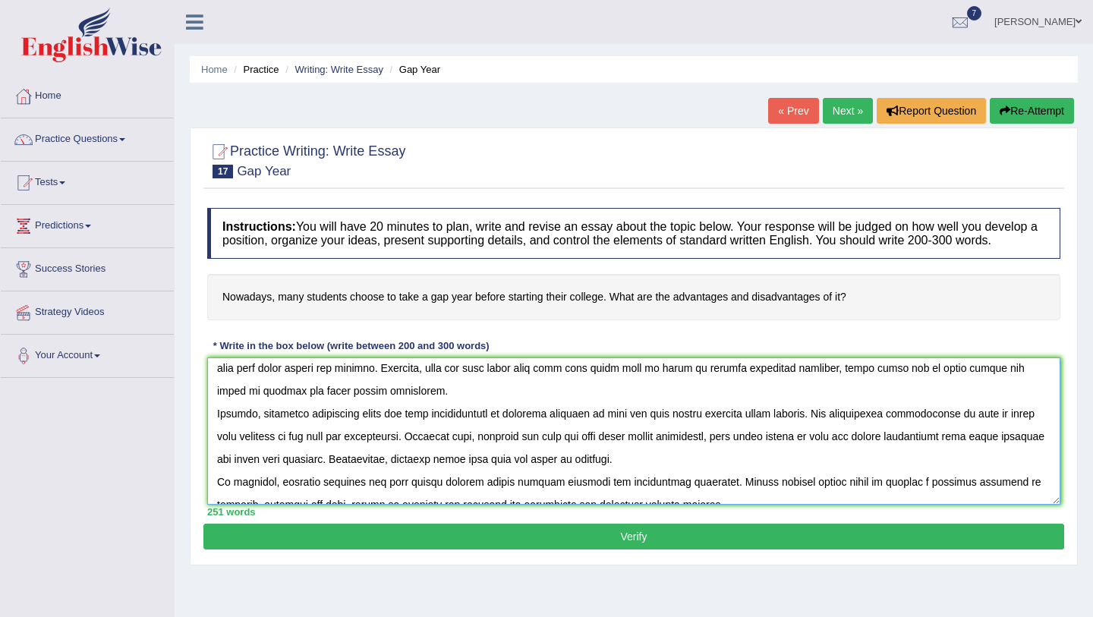
click at [648, 430] on textarea at bounding box center [633, 431] width 853 height 147
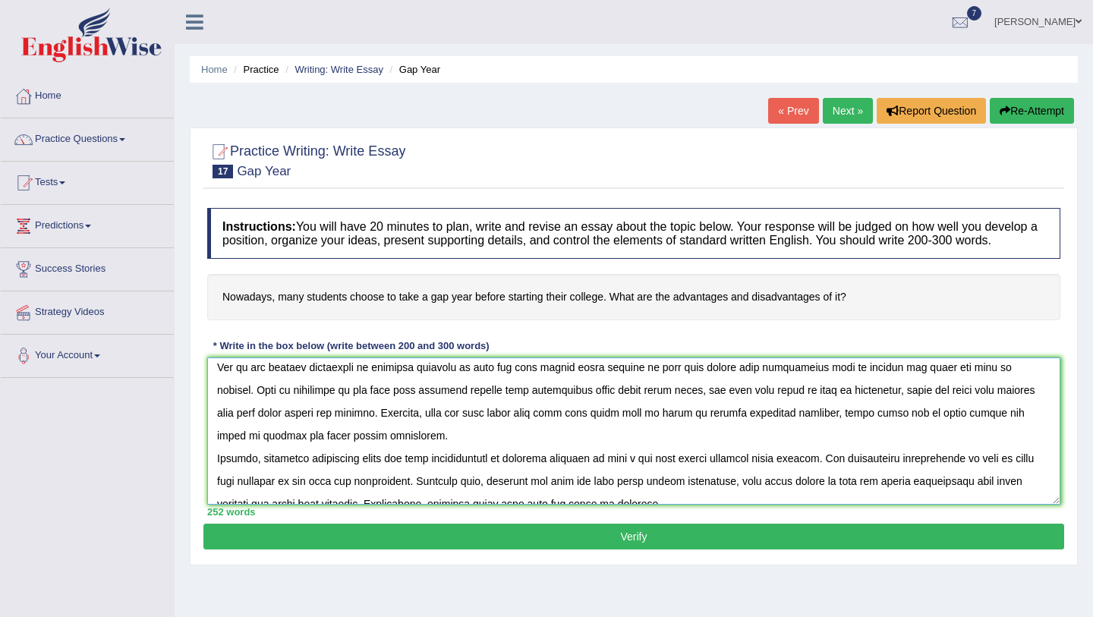
scroll to position [40, 0]
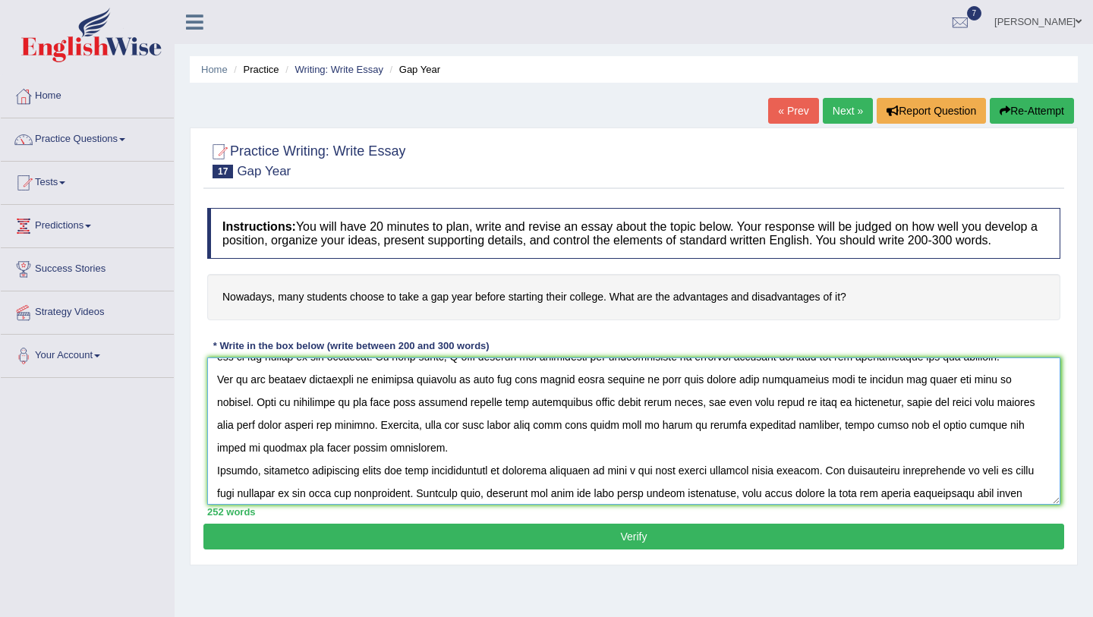
click at [502, 397] on textarea at bounding box center [633, 431] width 853 height 147
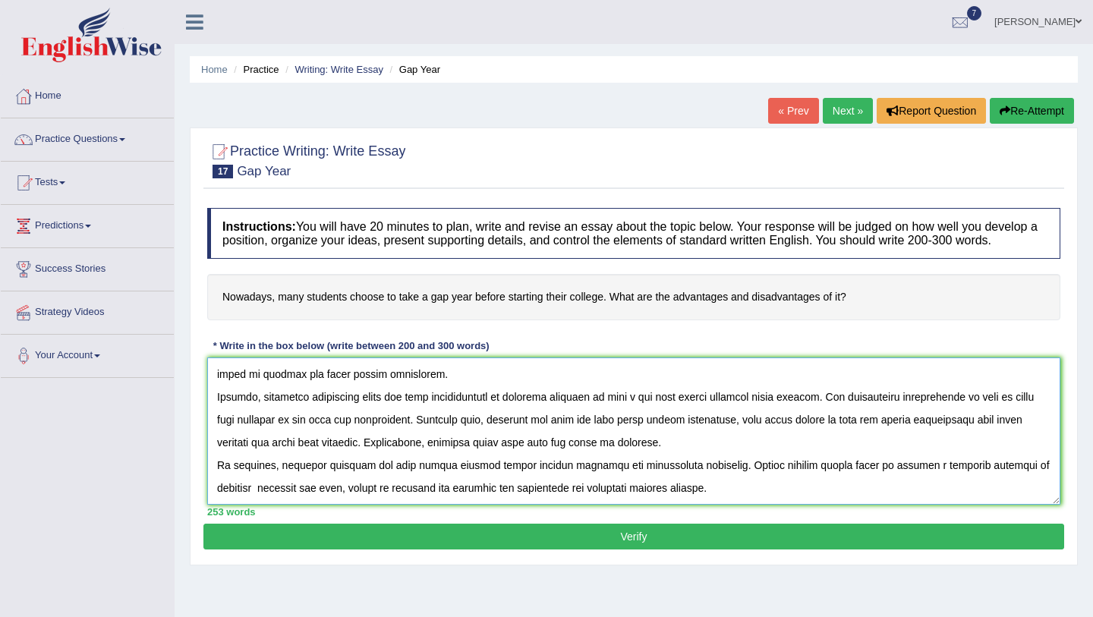
scroll to position [113, 0]
click at [584, 437] on textarea at bounding box center [633, 431] width 853 height 147
click at [819, 437] on textarea at bounding box center [633, 431] width 853 height 147
click at [559, 457] on textarea at bounding box center [633, 431] width 853 height 147
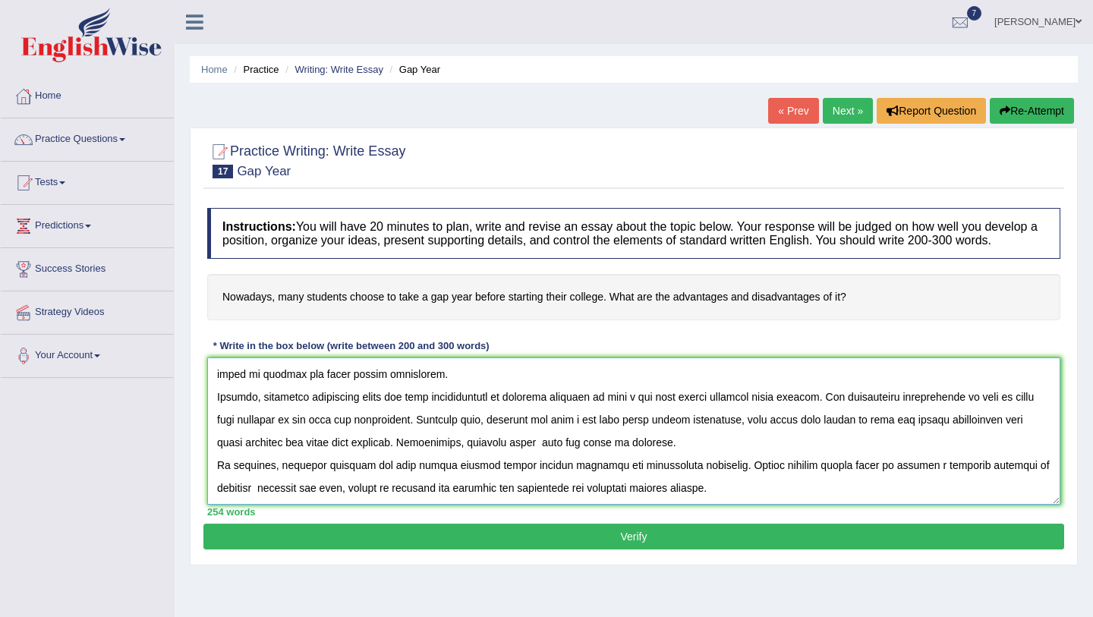
click at [661, 460] on textarea at bounding box center [633, 431] width 853 height 147
click at [370, 481] on textarea at bounding box center [633, 431] width 853 height 147
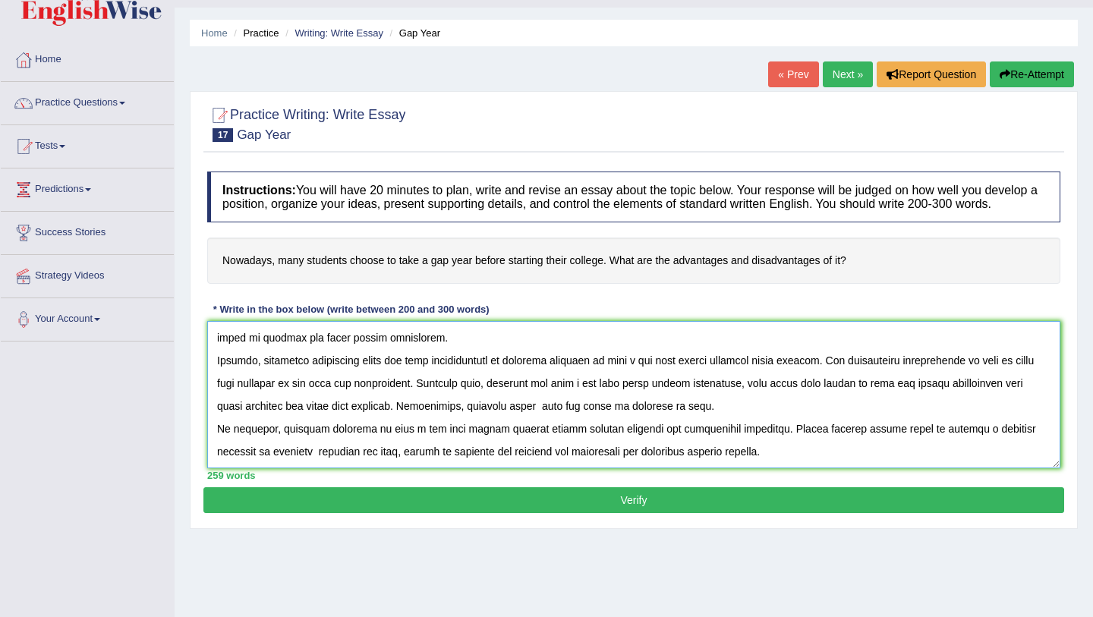
scroll to position [40, 0]
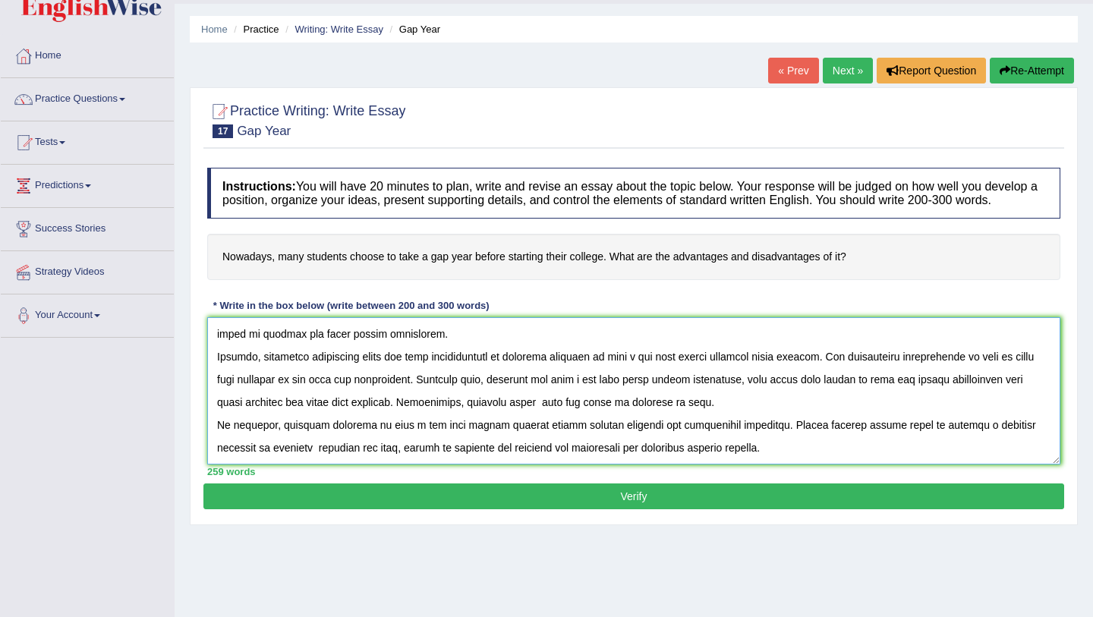
click at [276, 463] on textarea at bounding box center [633, 390] width 853 height 147
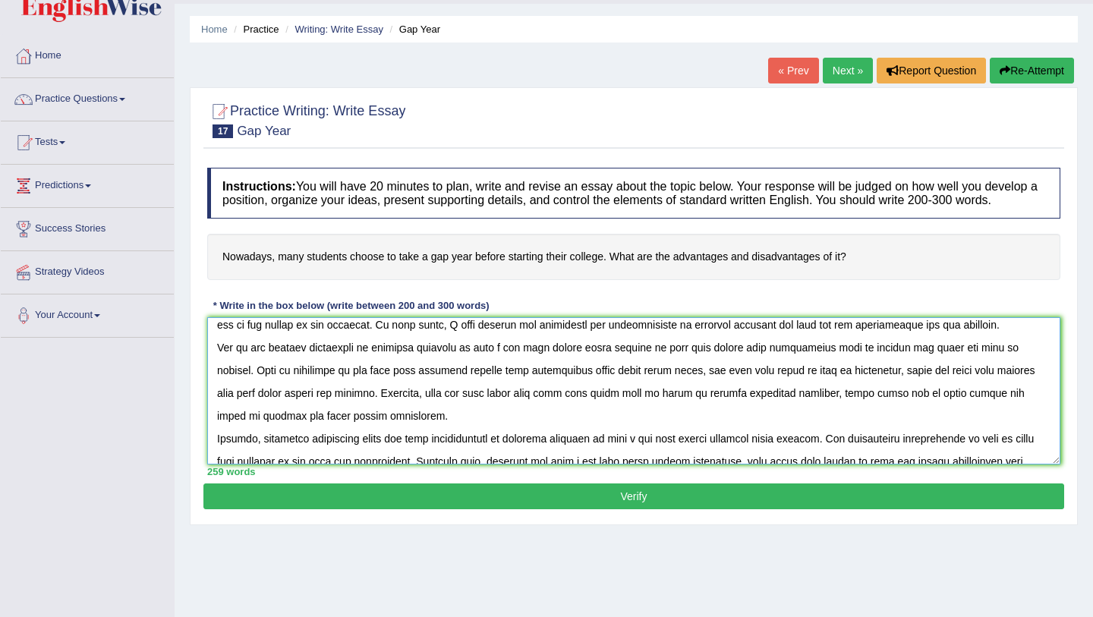
scroll to position [33, 0]
drag, startPoint x: 702, startPoint y: 362, endPoint x: 684, endPoint y: 362, distance: 18.2
click at [684, 362] on textarea at bounding box center [633, 390] width 853 height 147
click at [318, 386] on textarea at bounding box center [633, 390] width 853 height 147
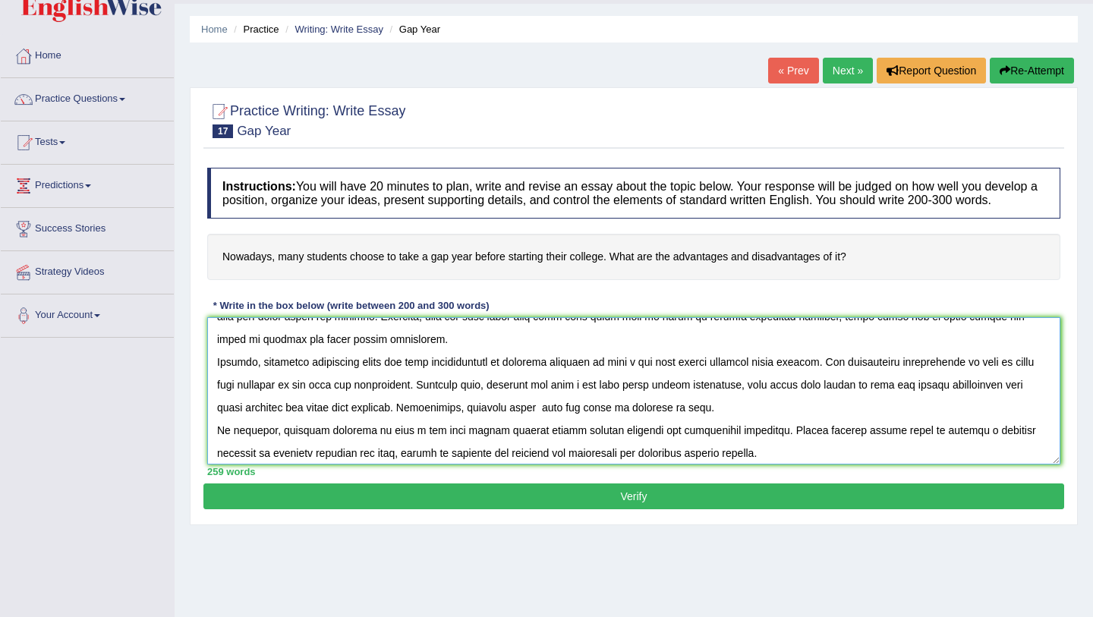
scroll to position [114, 0]
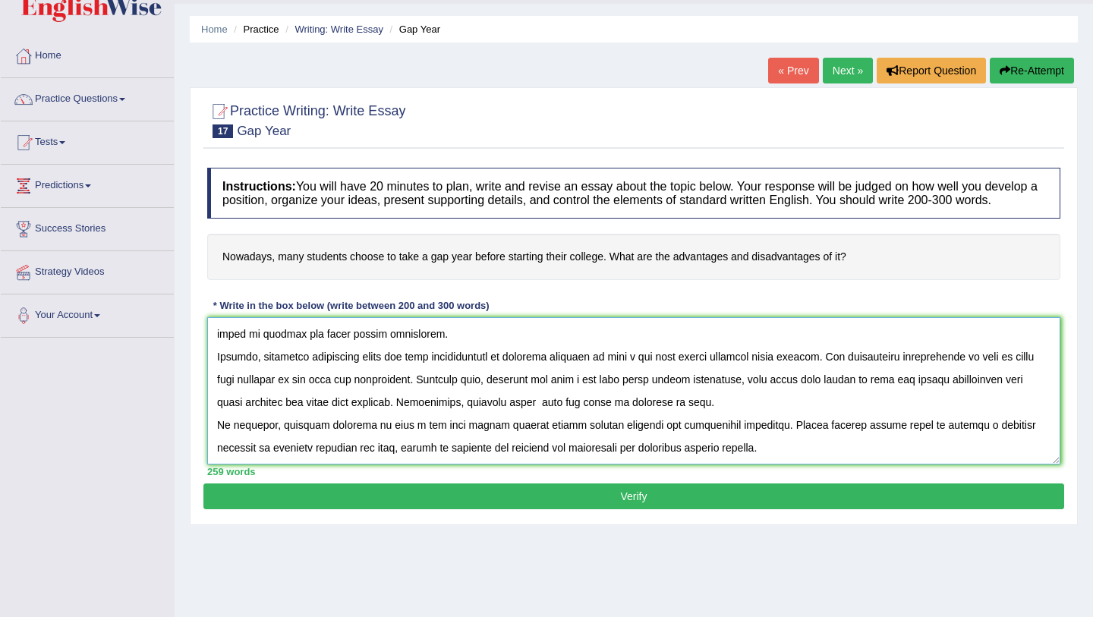
click at [320, 462] on textarea at bounding box center [633, 390] width 853 height 147
type textarea "The increasing influence of students choosing to take a gap year before startin…"
click at [709, 503] on button "Verify" at bounding box center [633, 497] width 861 height 26
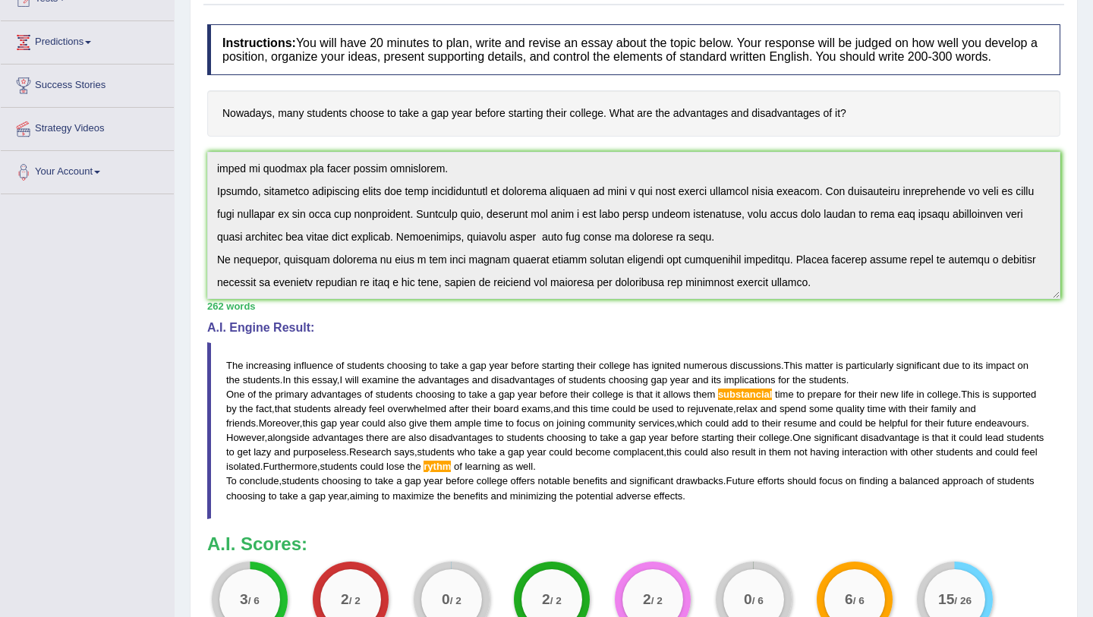
scroll to position [0, 0]
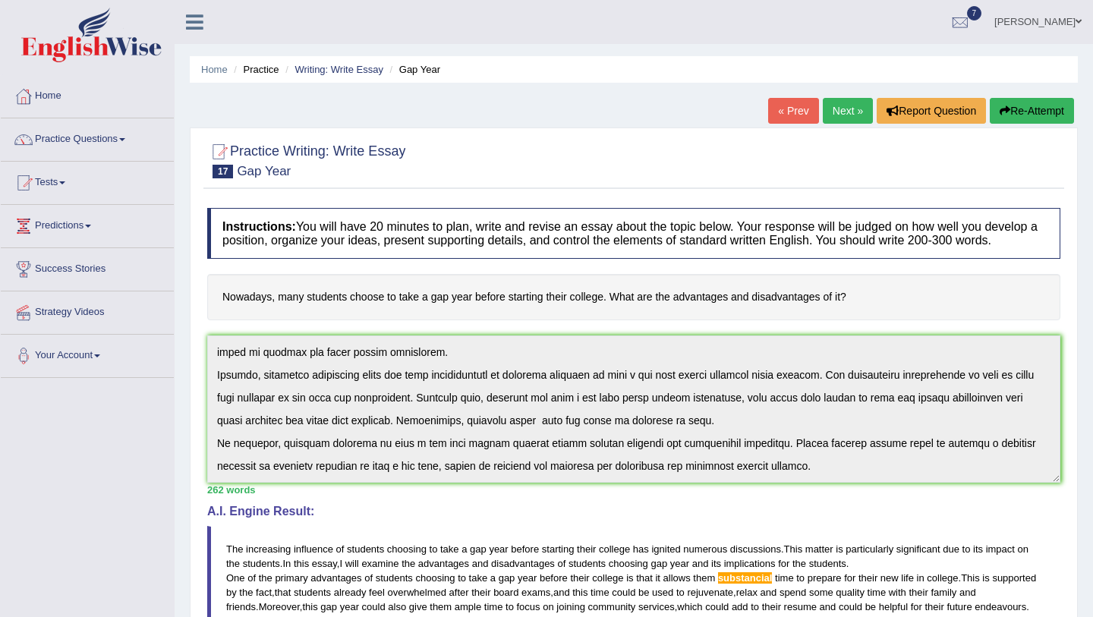
click at [840, 104] on link "Next »" at bounding box center [848, 111] width 50 height 26
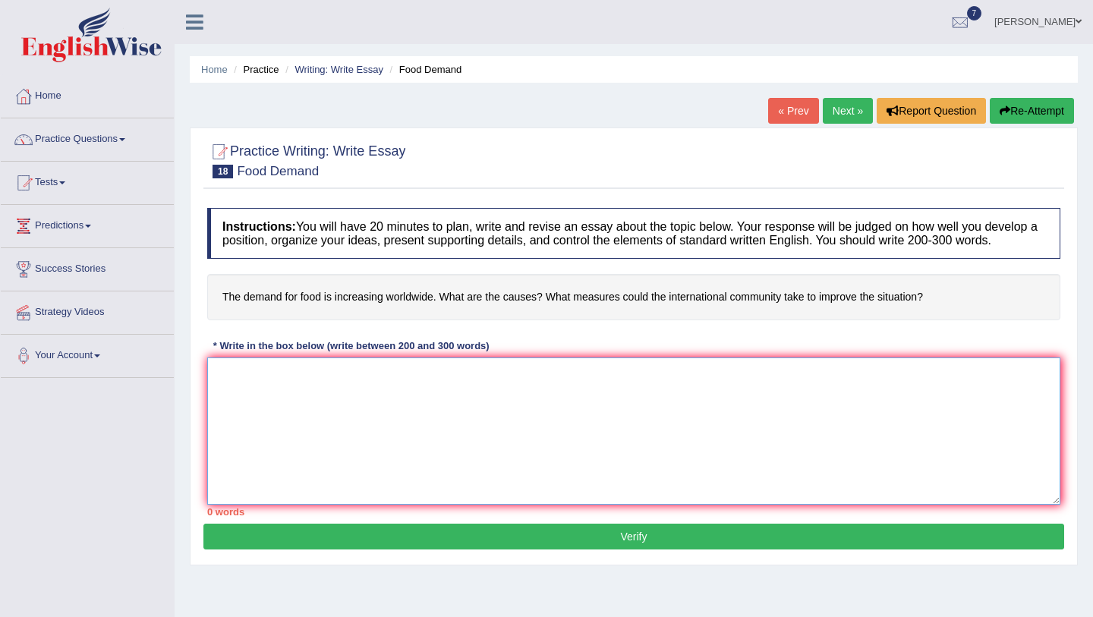
click at [564, 415] on textarea at bounding box center [633, 431] width 853 height 147
click at [347, 388] on textarea "The increasing influence of demand for" at bounding box center [633, 431] width 853 height 147
click at [477, 388] on textarea "The increasing influence of the increasing demand for" at bounding box center [633, 431] width 853 height 147
drag, startPoint x: 287, startPoint y: 389, endPoint x: 238, endPoint y: 390, distance: 48.6
click at [238, 390] on textarea "The increasing influence of the increasing demand for" at bounding box center [633, 431] width 853 height 147
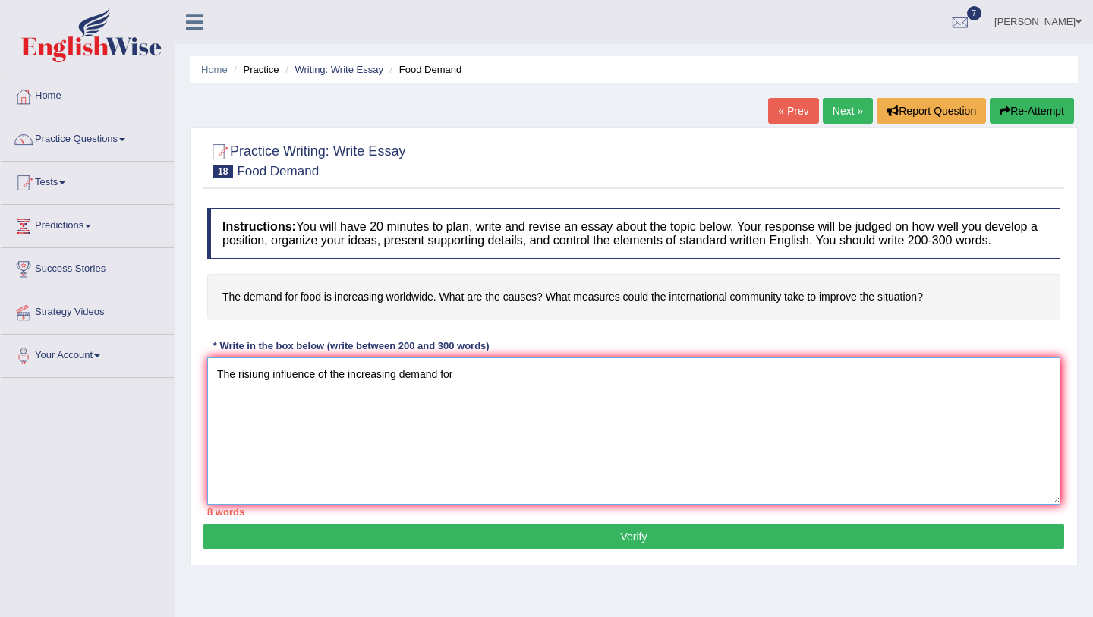
click at [462, 392] on textarea "The risiung influence of the increasing demand for" at bounding box center [633, 431] width 853 height 147
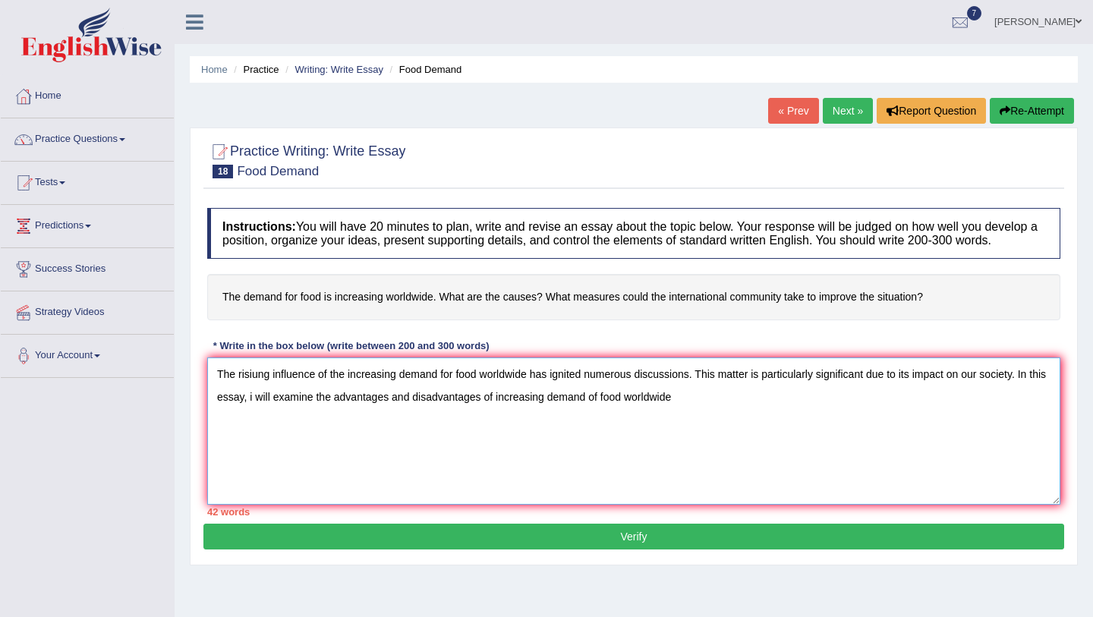
drag, startPoint x: 409, startPoint y: 412, endPoint x: 354, endPoint y: 407, distance: 54.9
click at [354, 407] on textarea "The risiung influence of the increasing demand for food worldwide has ignited n…" at bounding box center [633, 431] width 853 height 147
drag, startPoint x: 480, startPoint y: 411, endPoint x: 412, endPoint y: 412, distance: 67.6
click at [412, 412] on textarea "The risiung influence of the increasing demand for food worldwide has ignited n…" at bounding box center [633, 431] width 853 height 147
click at [670, 414] on textarea "The risiung influence of the increasing demand for food worldwide has ignited n…" at bounding box center [633, 431] width 853 height 147
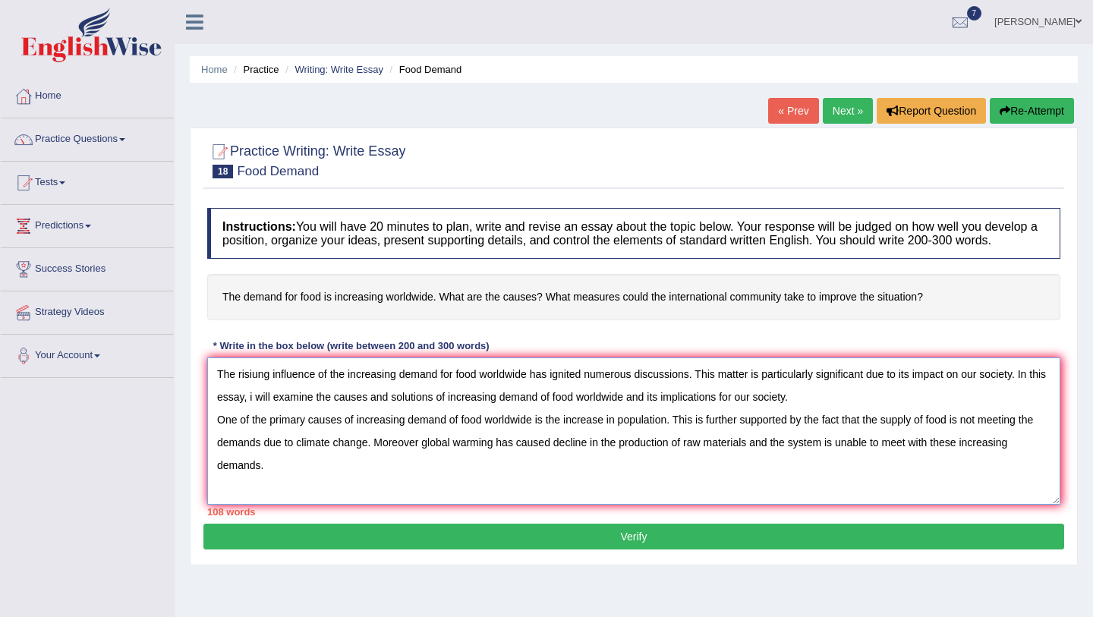
click at [453, 475] on textarea "The risiung influence of the increasing demand for food worldwide has ignited n…" at bounding box center [633, 431] width 853 height 147
click at [633, 478] on textarea "The risiung influence of the increasing demand for food worldwide has ignited n…" at bounding box center [633, 431] width 853 height 147
click at [706, 483] on textarea "The risiung influence of the increasing demand for food worldwide has ignited n…" at bounding box center [633, 431] width 853 height 147
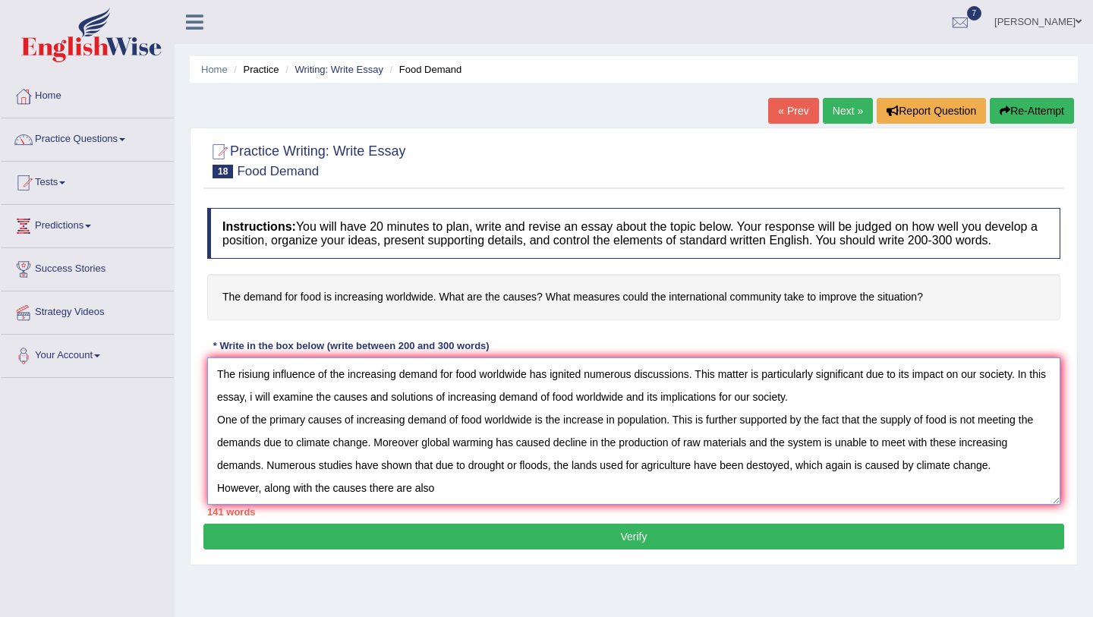
drag, startPoint x: 312, startPoint y: 503, endPoint x: 263, endPoint y: 501, distance: 48.6
click at [263, 501] on textarea "The risiung influence of the increasing demand for food worldwide has ignited n…" at bounding box center [633, 431] width 853 height 147
click at [442, 505] on textarea "The risiung influence of the increasing demand for food worldwide has ignited n…" at bounding box center [633, 431] width 853 height 147
click at [301, 502] on textarea "The risiung influence of the increasing demand for food worldwide has ignited n…" at bounding box center [633, 431] width 853 height 147
click at [355, 502] on textarea "The risiung influence of the increasing demand for food worldwide has ignited n…" at bounding box center [633, 431] width 853 height 147
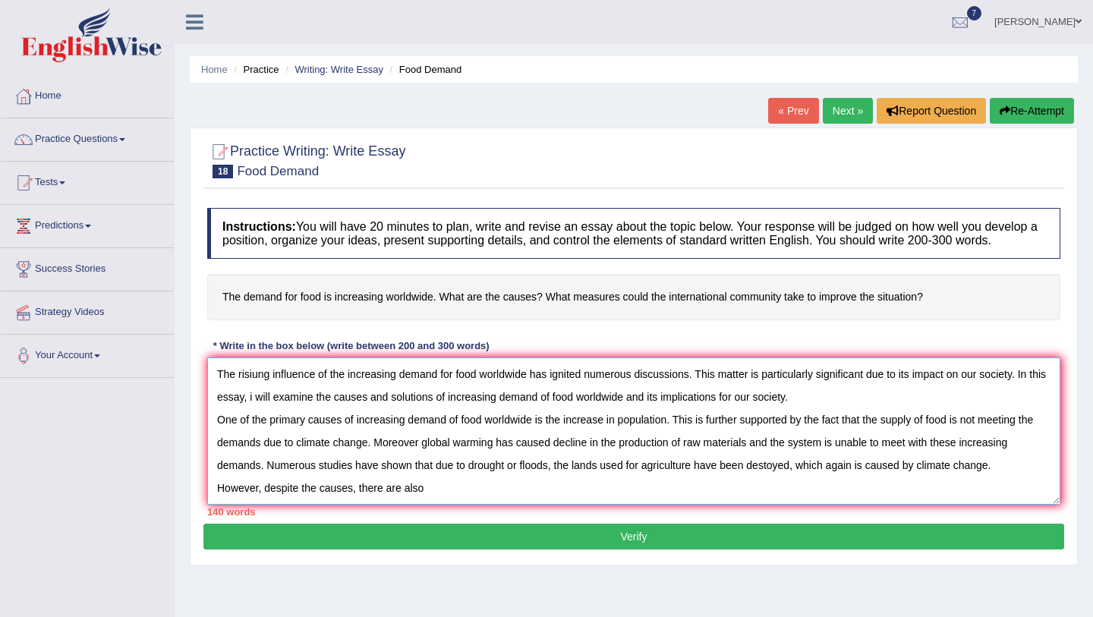
click at [427, 505] on textarea "The risiung influence of the increasing demand for food worldwide has ignited n…" at bounding box center [633, 431] width 853 height 147
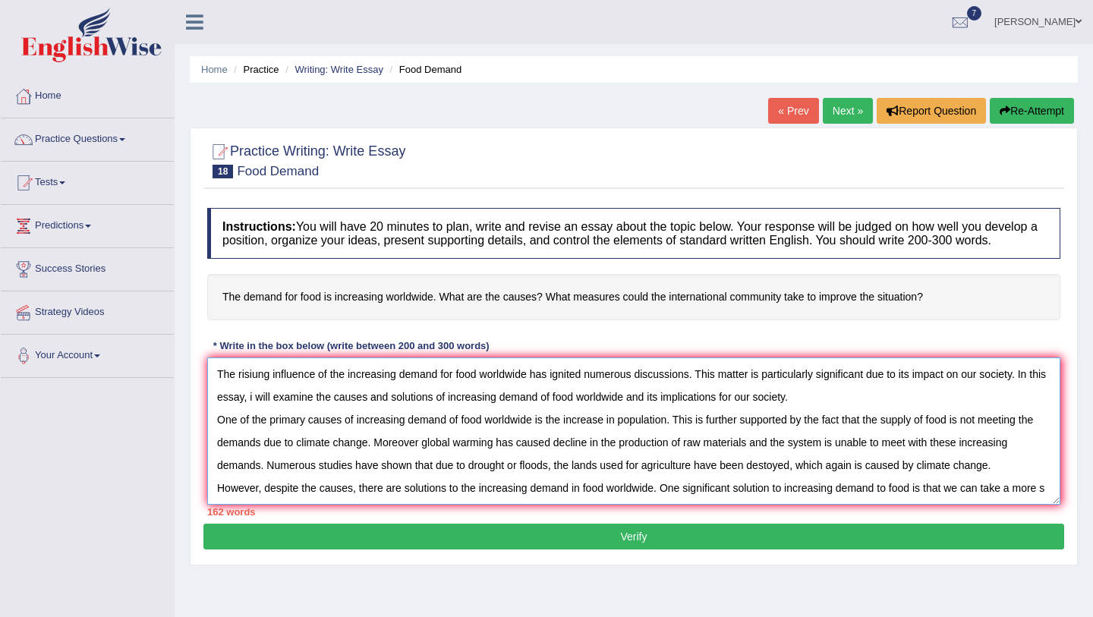
scroll to position [13, 0]
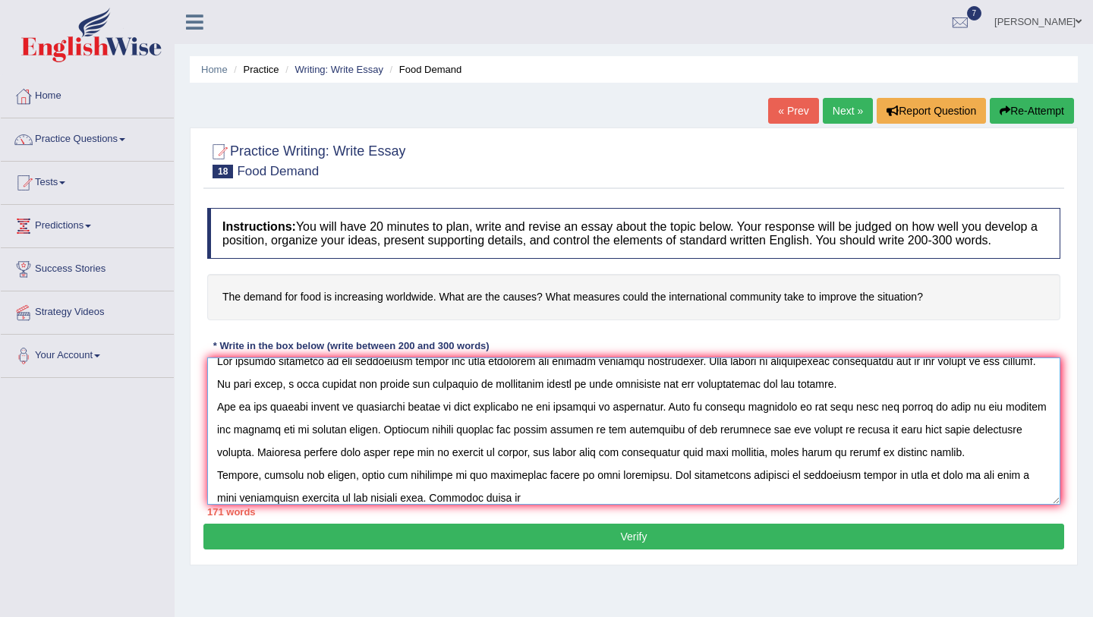
click at [500, 505] on textarea at bounding box center [633, 431] width 853 height 147
click at [528, 505] on textarea at bounding box center [633, 431] width 853 height 147
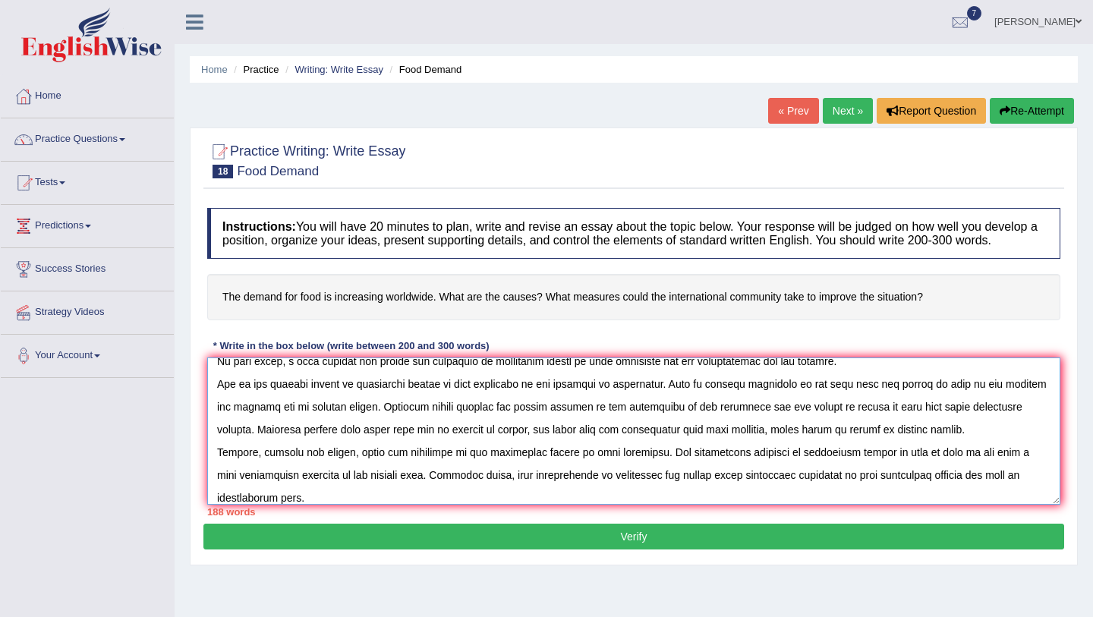
scroll to position [46, 0]
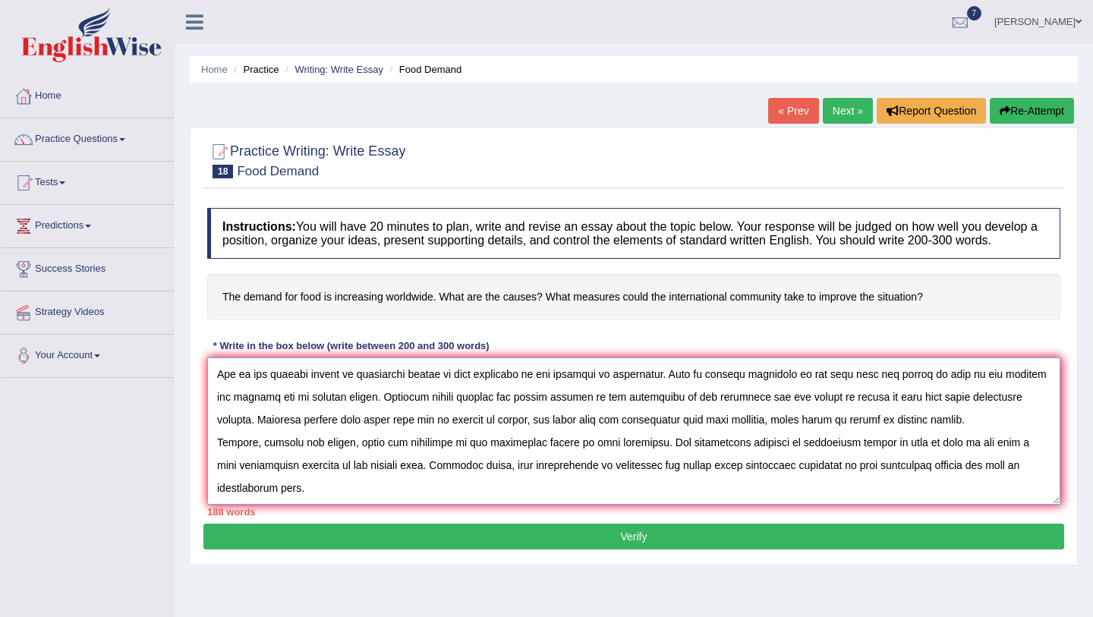
click at [791, 457] on textarea at bounding box center [633, 431] width 853 height 147
click at [912, 458] on textarea at bounding box center [633, 431] width 853 height 147
click at [486, 502] on textarea at bounding box center [633, 431] width 853 height 147
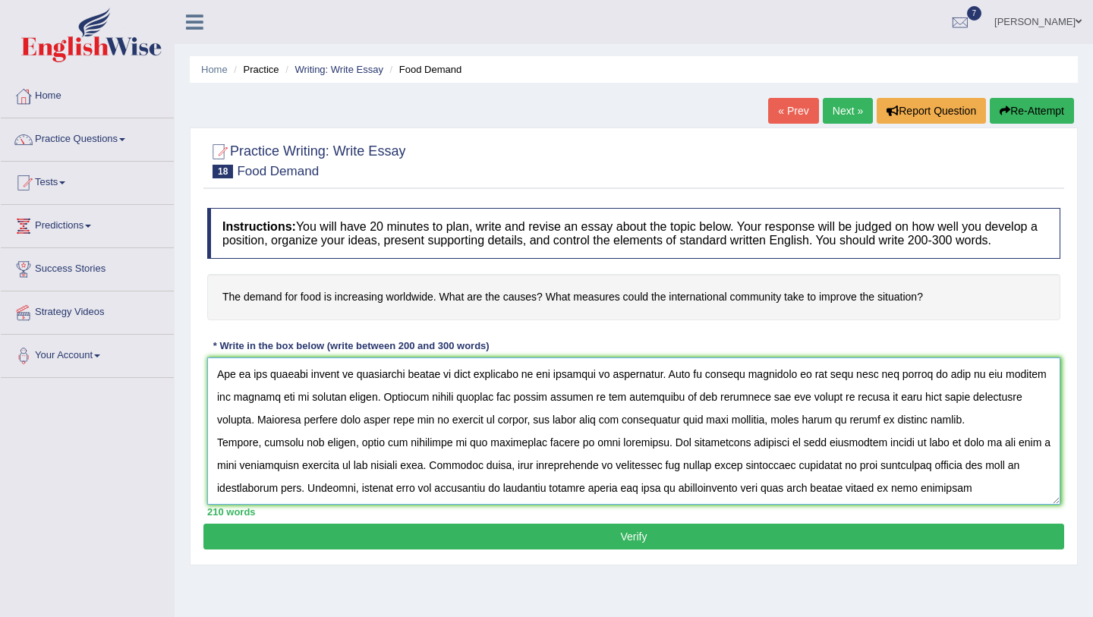
drag, startPoint x: 509, startPoint y: 503, endPoint x: 535, endPoint y: 502, distance: 26.6
click at [535, 502] on textarea at bounding box center [633, 431] width 853 height 147
drag, startPoint x: 533, startPoint y: 502, endPoint x: 510, endPoint y: 497, distance: 23.2
click at [510, 497] on textarea at bounding box center [633, 431] width 853 height 147
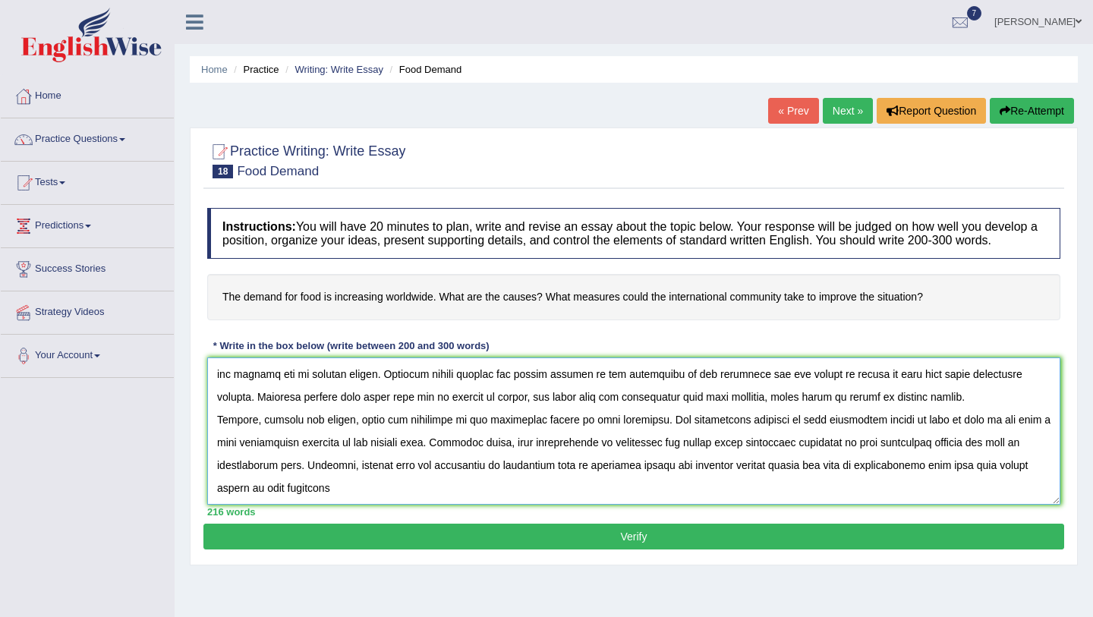
click at [405, 505] on textarea at bounding box center [633, 431] width 853 height 147
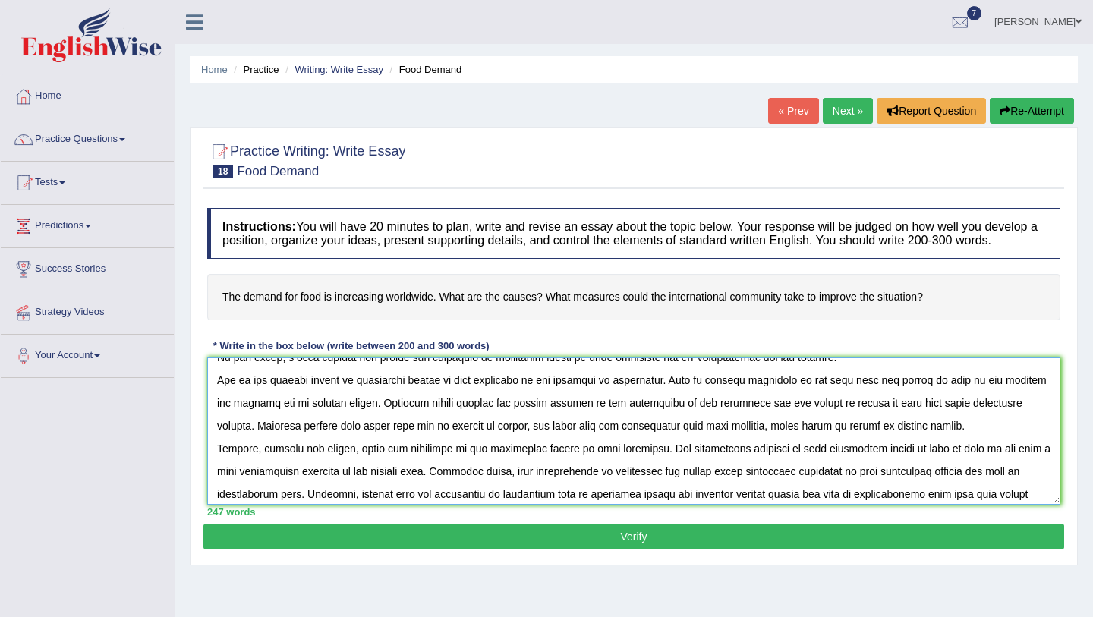
scroll to position [0, 0]
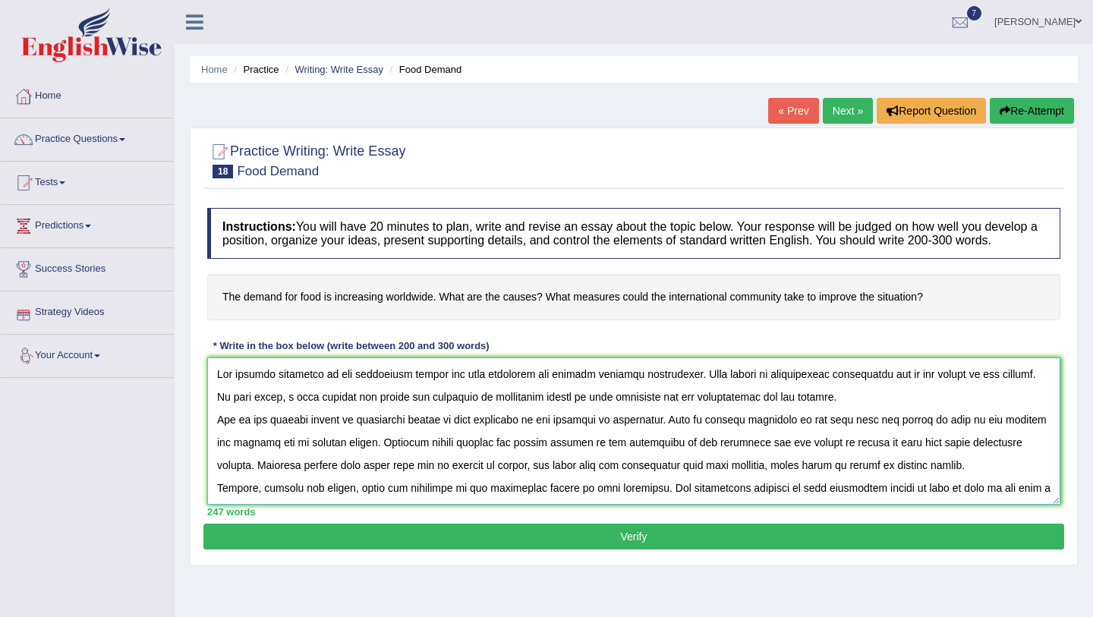
click at [260, 387] on textarea at bounding box center [633, 431] width 853 height 147
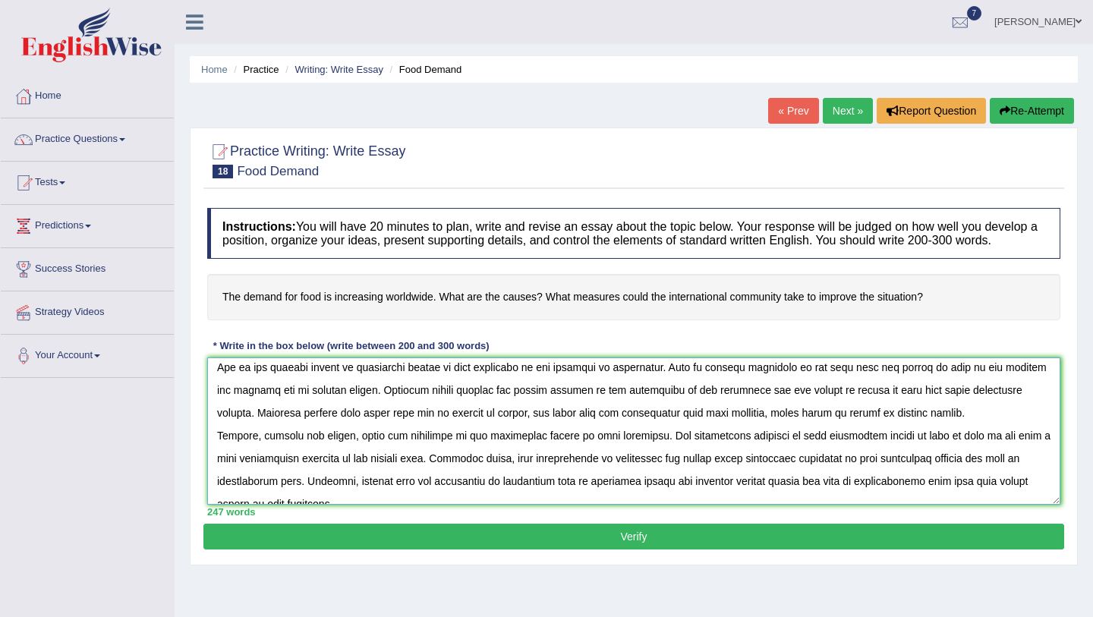
scroll to position [51, 0]
click at [522, 432] on textarea at bounding box center [633, 431] width 853 height 147
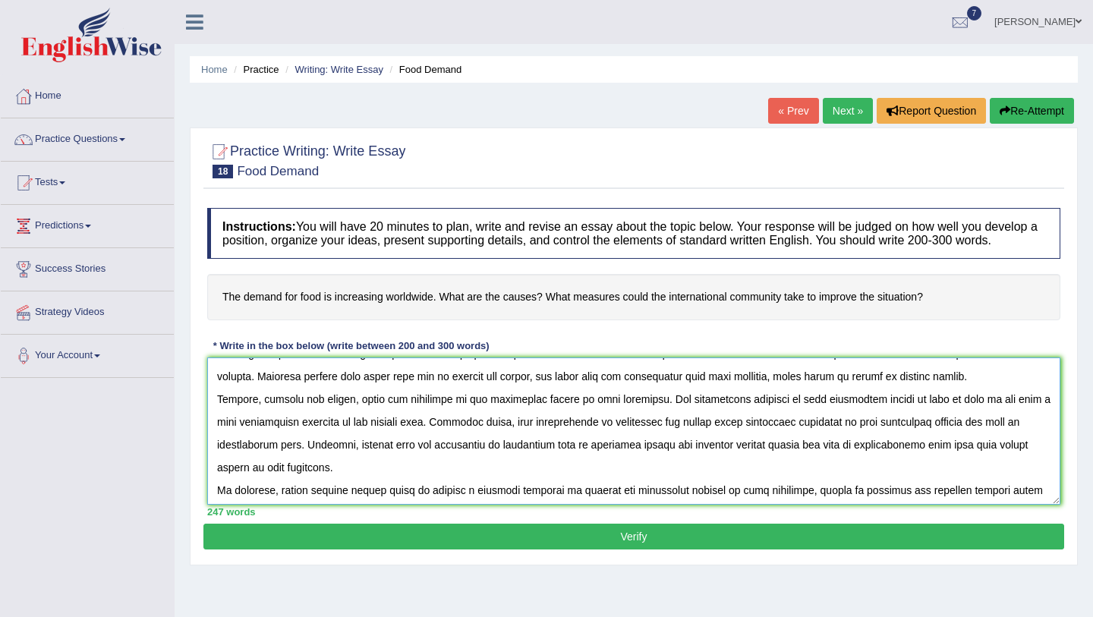
scroll to position [88, 0]
click at [553, 464] on textarea at bounding box center [633, 431] width 853 height 147
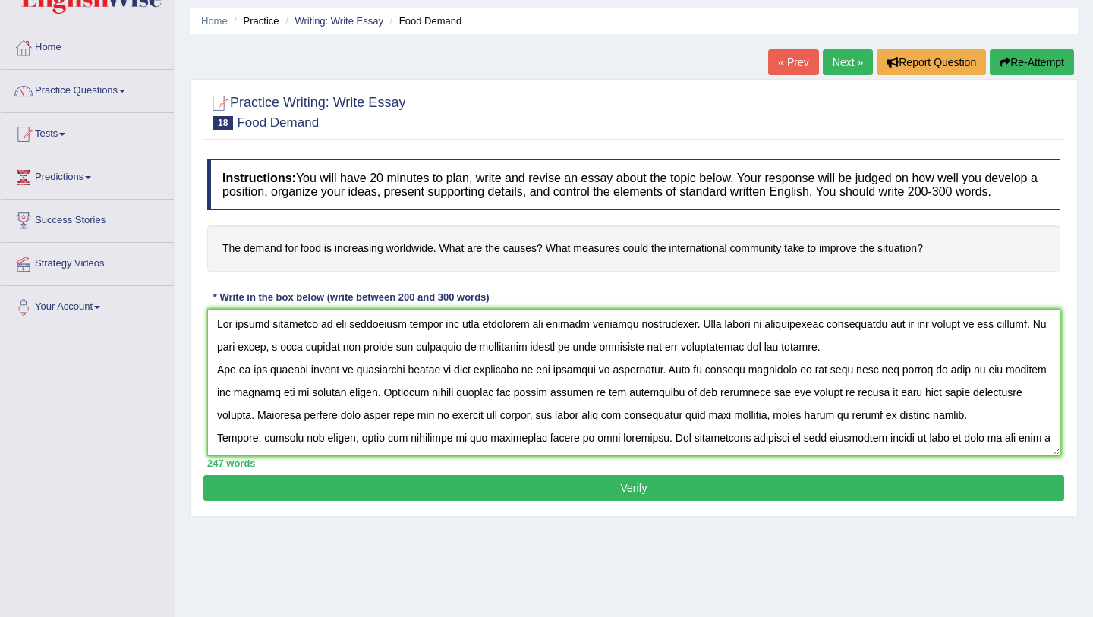
scroll to position [114, 0]
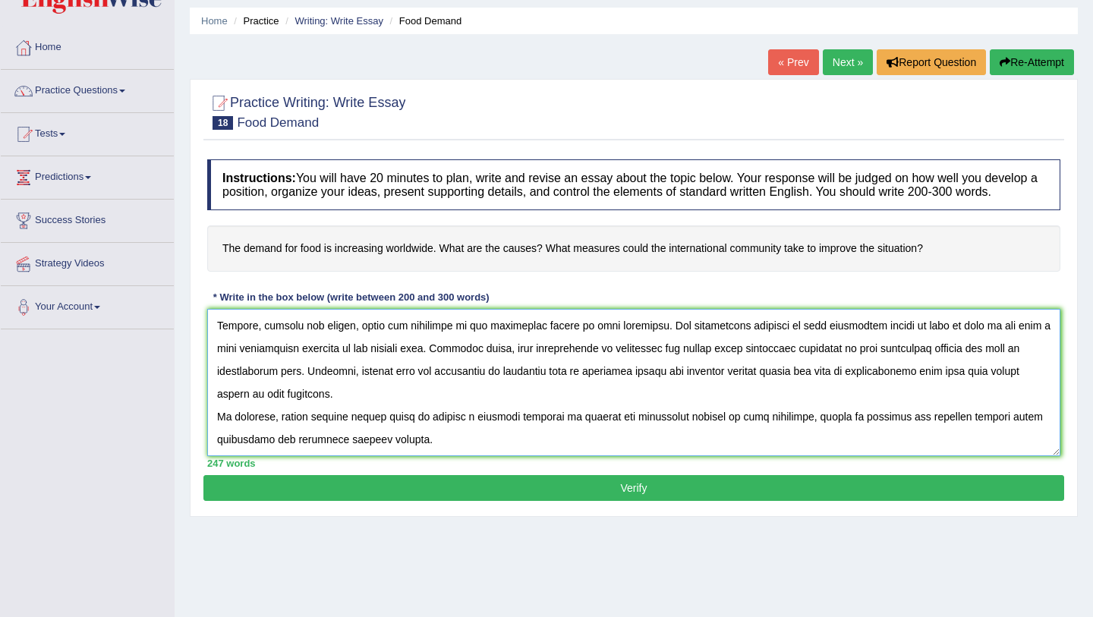
type textarea "The rising influence of the increasing demand for food worldwide has ignited nu…"
click at [402, 500] on button "Verify" at bounding box center [633, 488] width 861 height 26
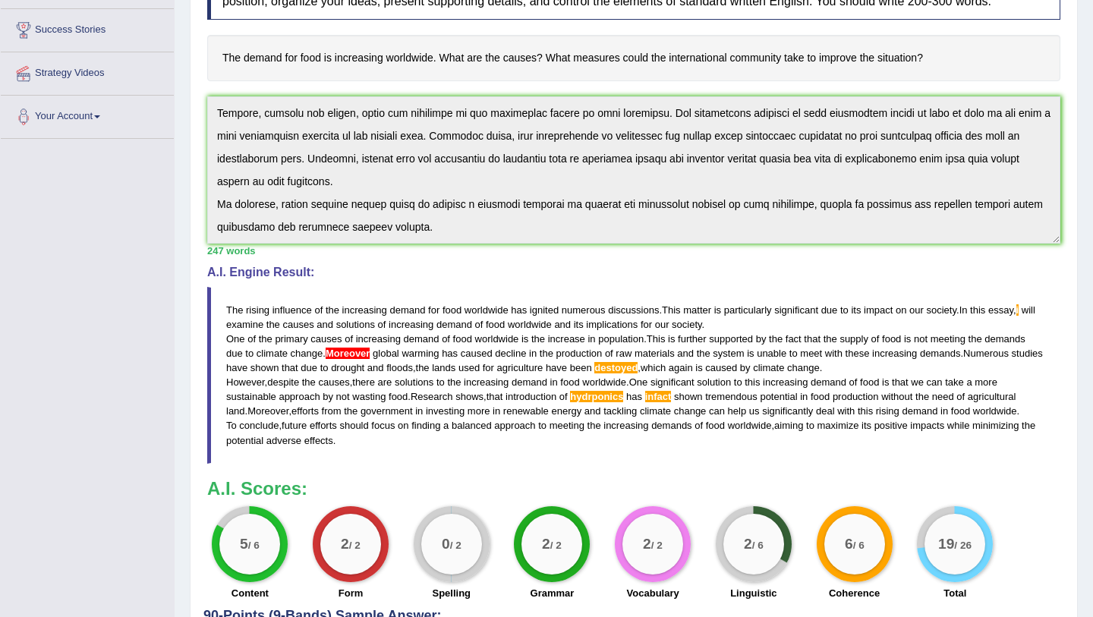
scroll to position [0, 0]
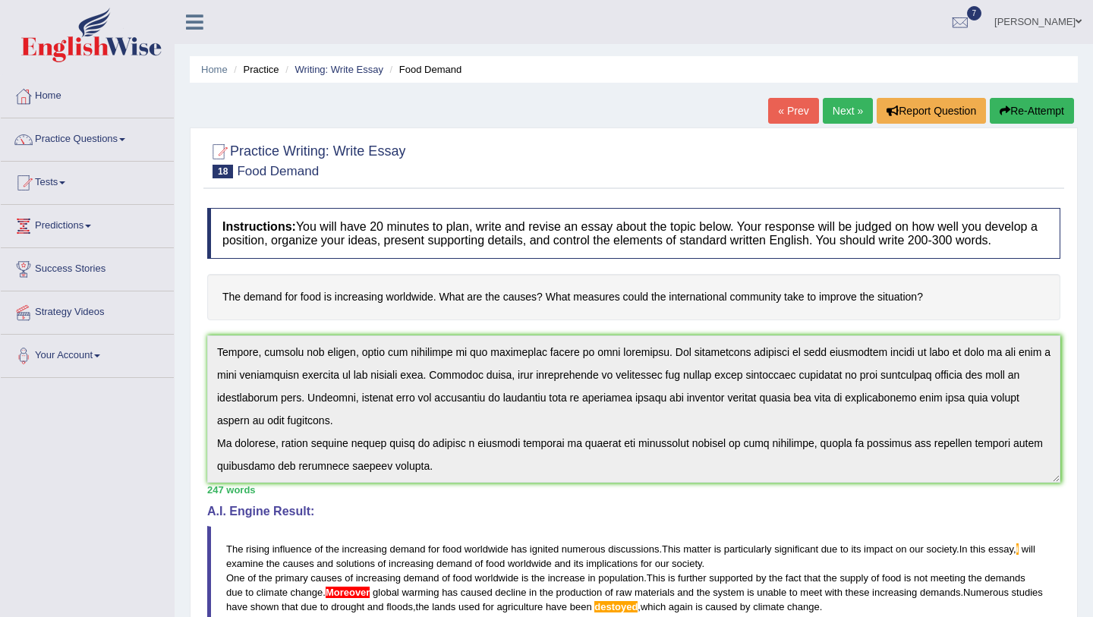
click at [841, 111] on link "Next »" at bounding box center [848, 111] width 50 height 26
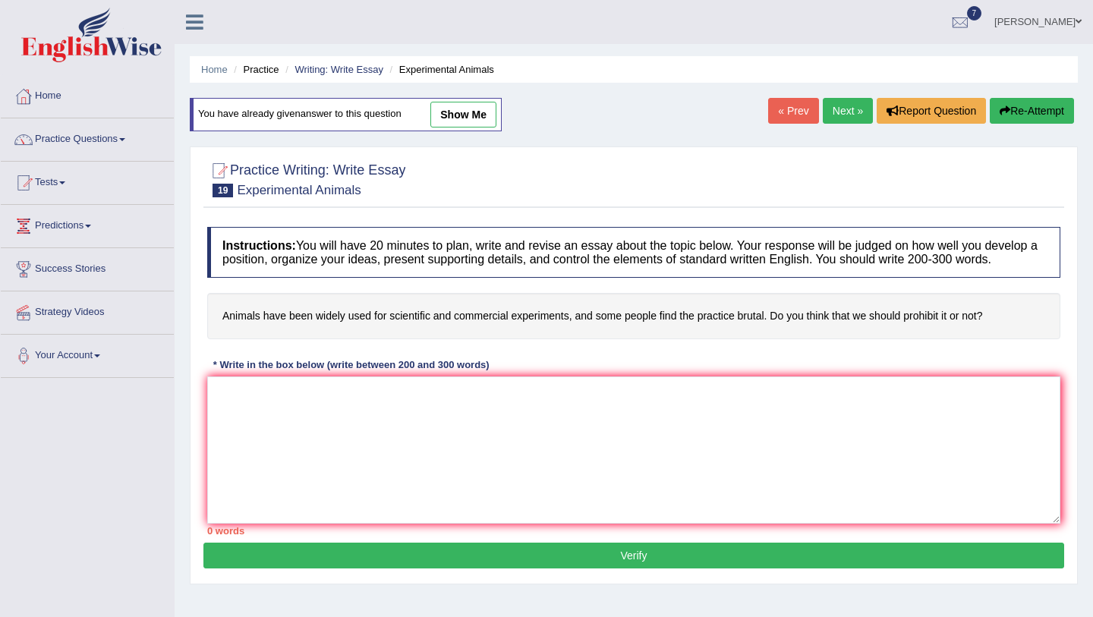
click at [841, 111] on link "Next »" at bounding box center [848, 111] width 50 height 26
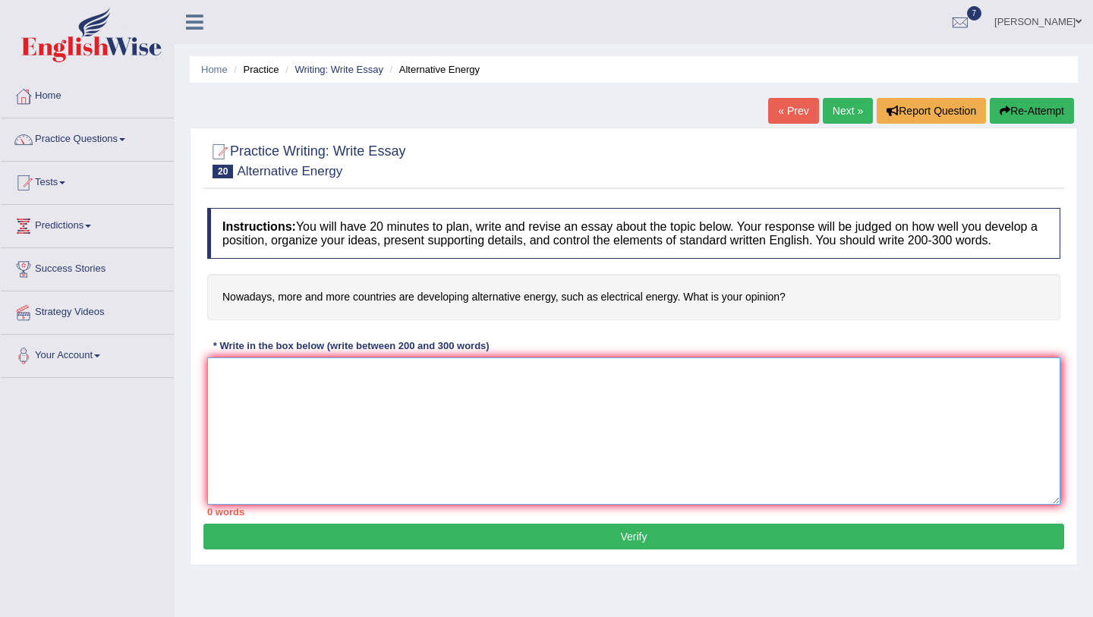
click at [611, 400] on textarea at bounding box center [633, 431] width 853 height 147
click at [533, 406] on textarea at bounding box center [633, 431] width 853 height 147
drag, startPoint x: 495, startPoint y: 385, endPoint x: 183, endPoint y: 402, distance: 312.6
click at [186, 401] on div "Home Practice Writing: Write Essay Alternative Energy « Prev Next » Report Ques…" at bounding box center [634, 379] width 919 height 759
type textarea "The increasimng influence of developimg electrical energ"
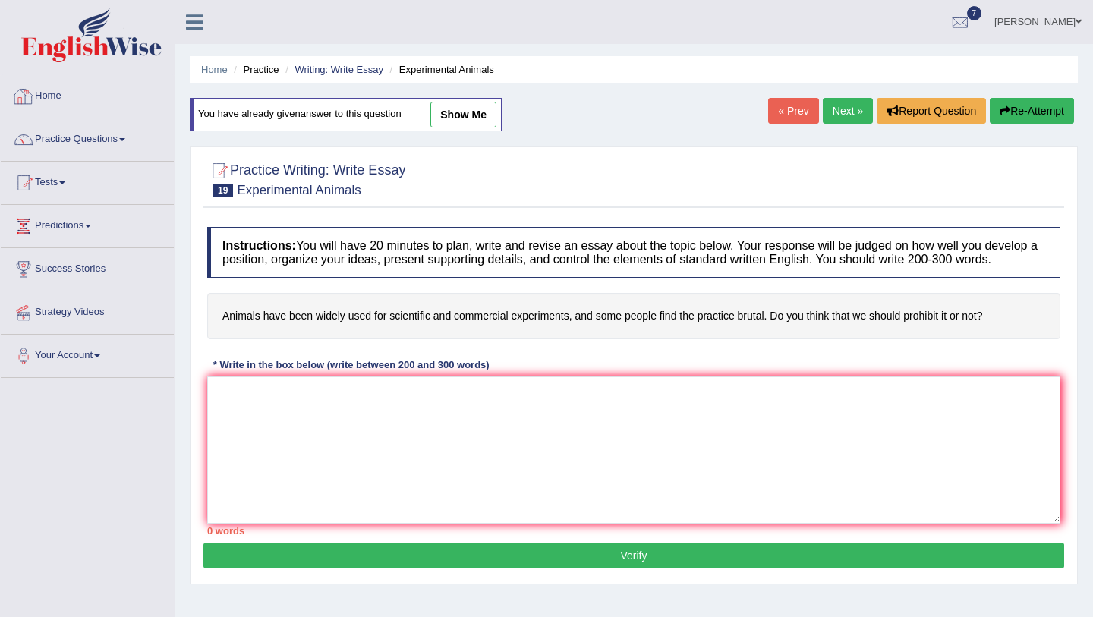
click at [44, 91] on link "Home" at bounding box center [87, 94] width 173 height 38
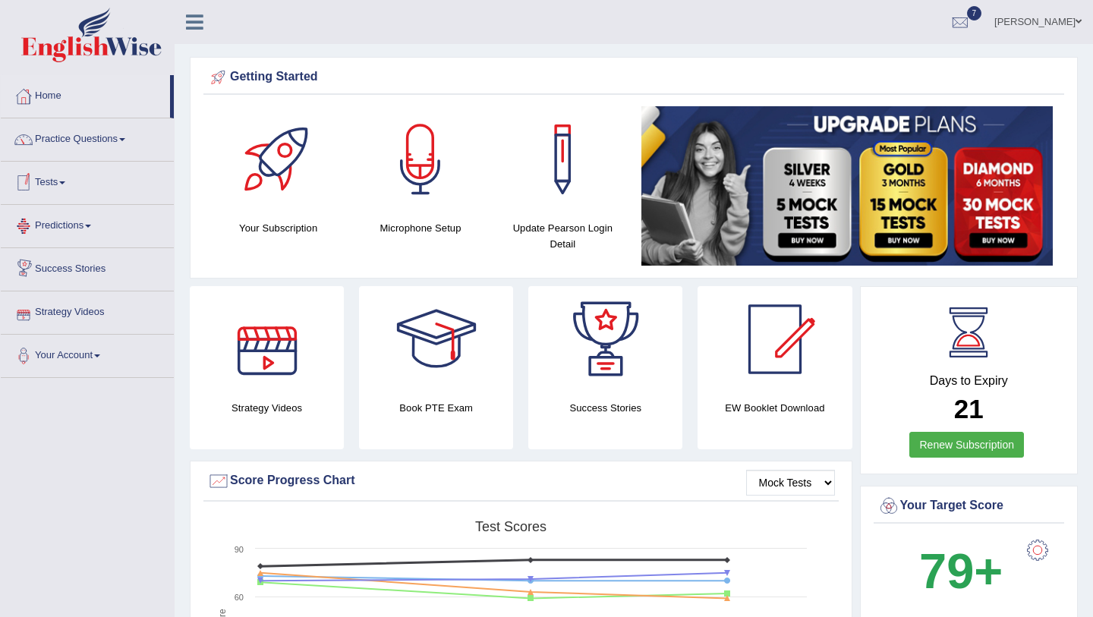
click at [74, 184] on link "Tests" at bounding box center [87, 181] width 173 height 38
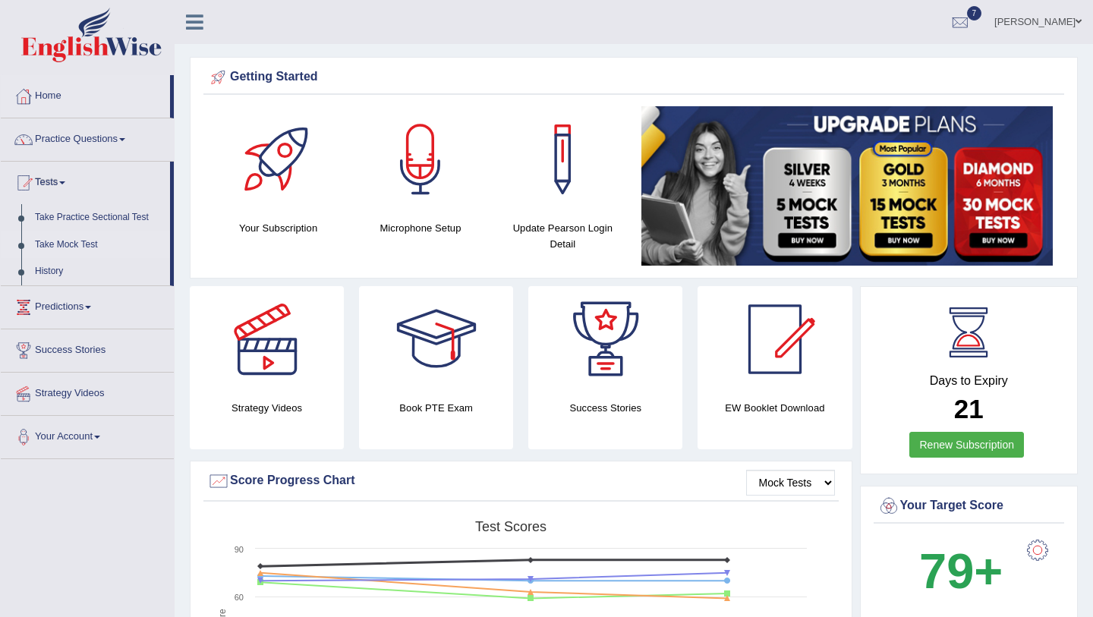
click at [71, 243] on link "Take Mock Test" at bounding box center [99, 245] width 142 height 27
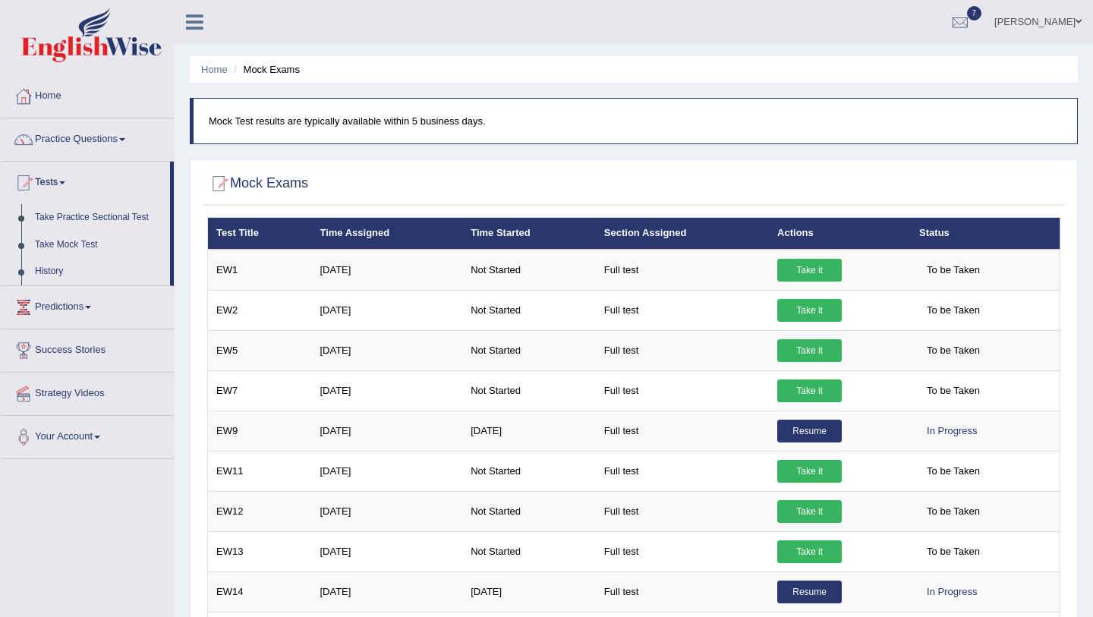
click at [138, 218] on link "Take Practice Sectional Test" at bounding box center [99, 217] width 142 height 27
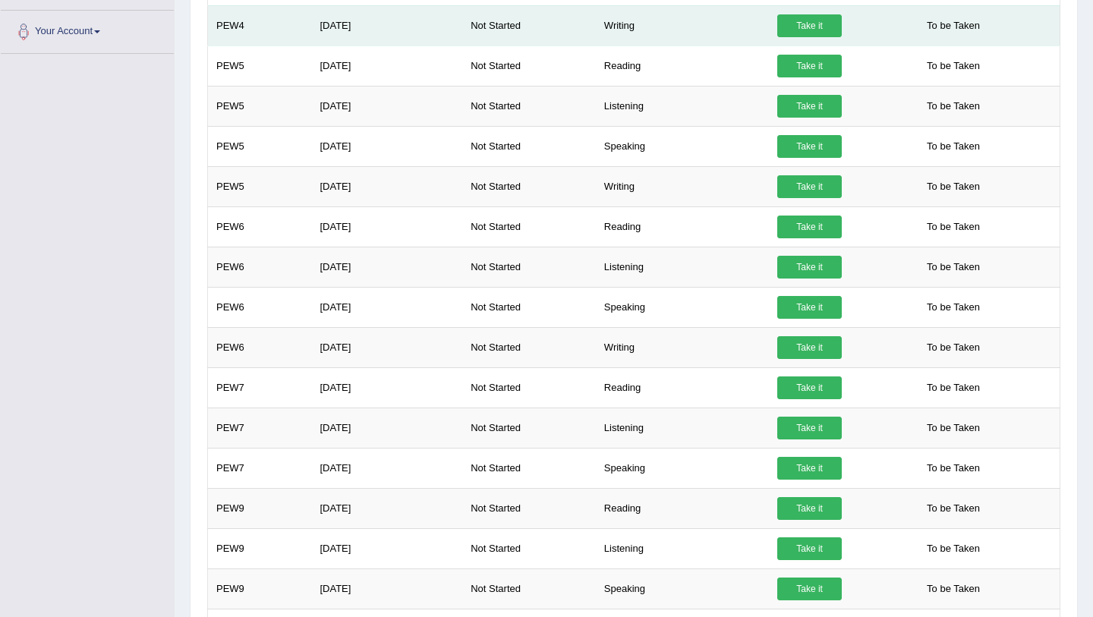
scroll to position [406, 0]
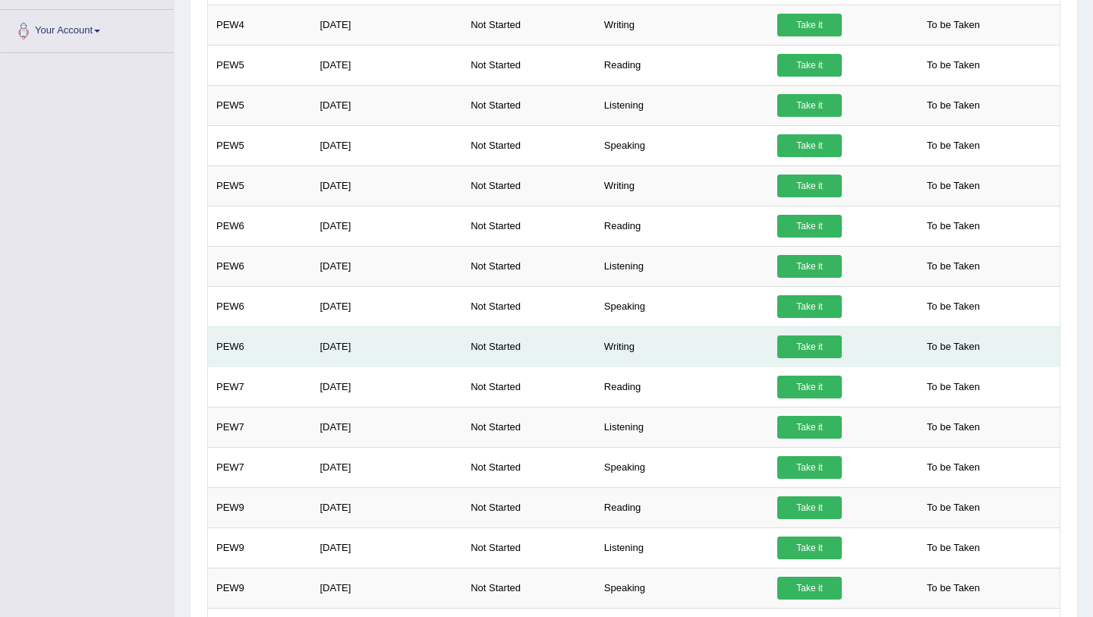
click at [817, 341] on link "Take it" at bounding box center [810, 347] width 65 height 23
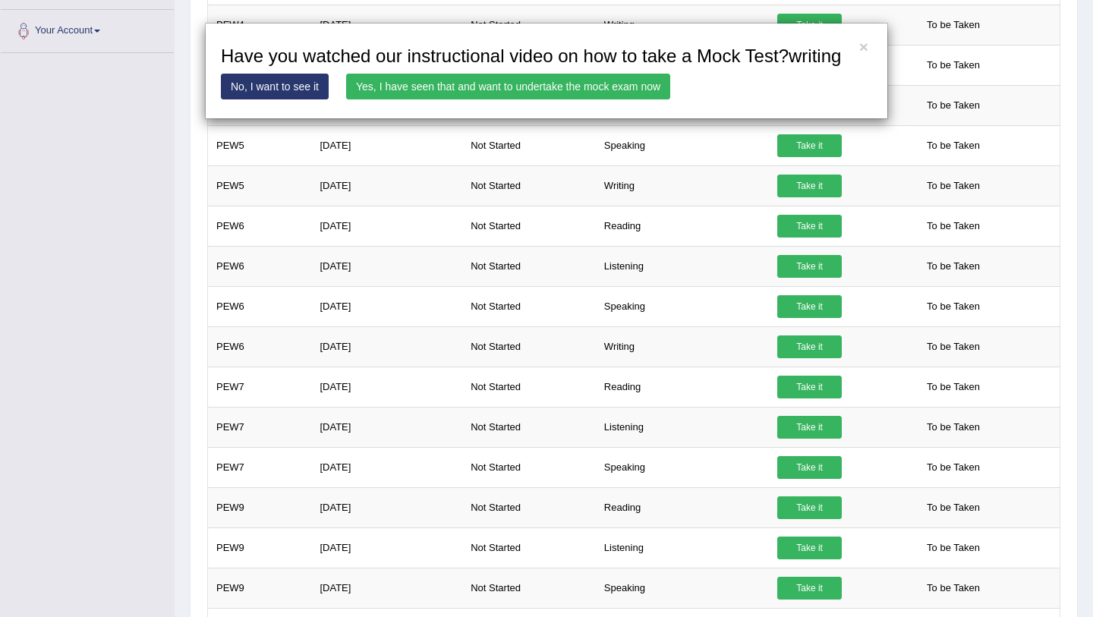
click at [563, 99] on link "Yes, I have seen that and want to undertake the mock exam now" at bounding box center [508, 87] width 324 height 26
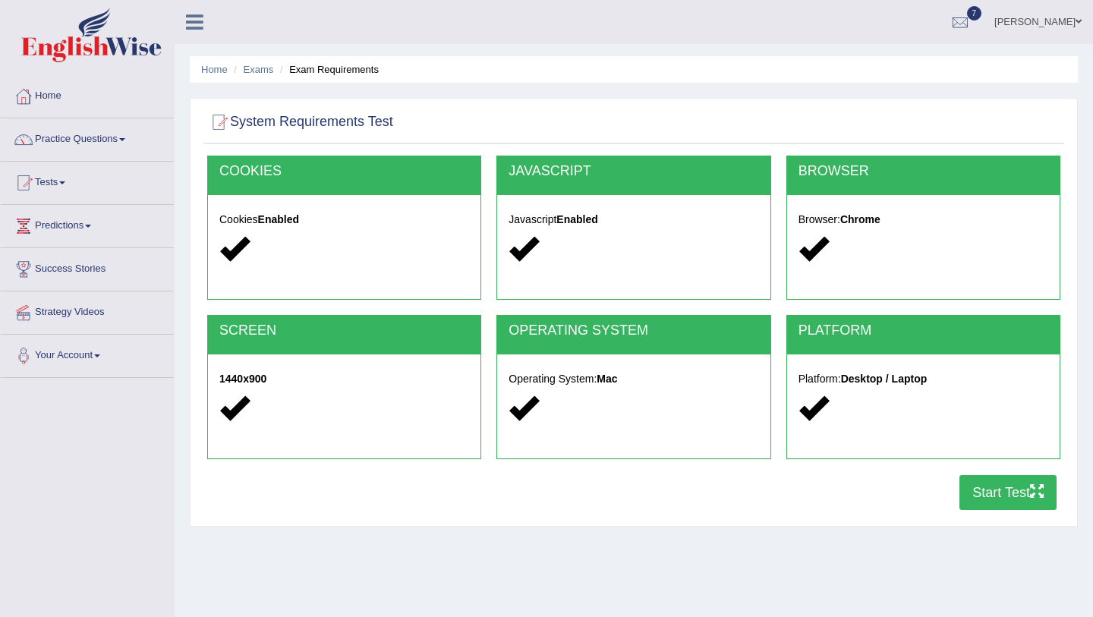
click at [1014, 506] on button "Start Test" at bounding box center [1008, 492] width 97 height 35
click at [1061, 21] on link "Ridhima Arora" at bounding box center [1038, 19] width 110 height 39
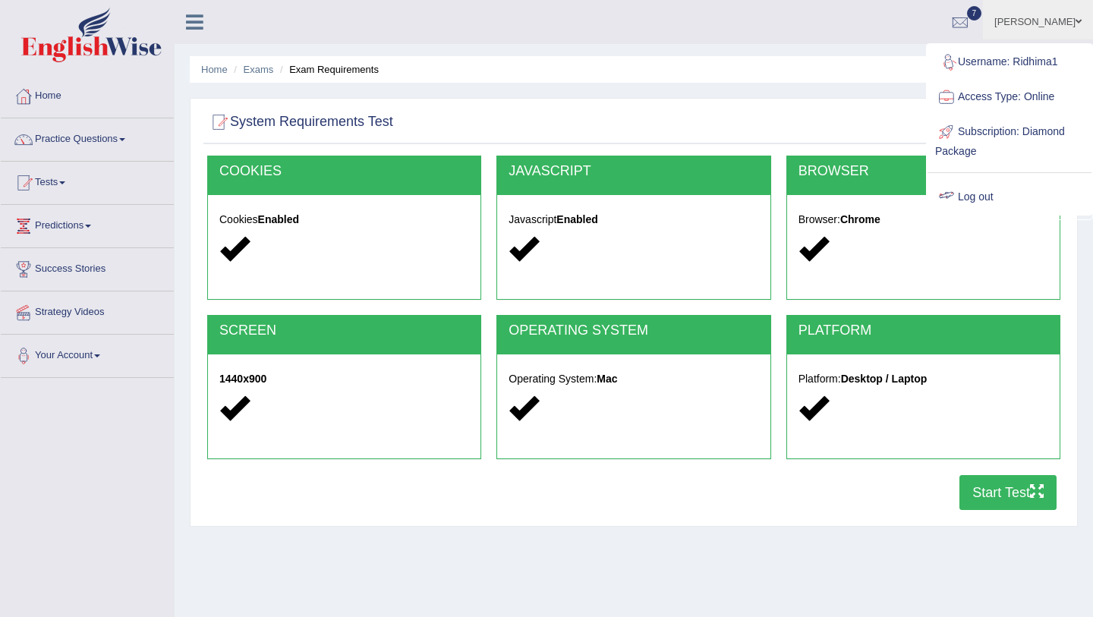
click at [989, 194] on link "Log out" at bounding box center [1010, 197] width 164 height 35
